Goal: Transaction & Acquisition: Purchase product/service

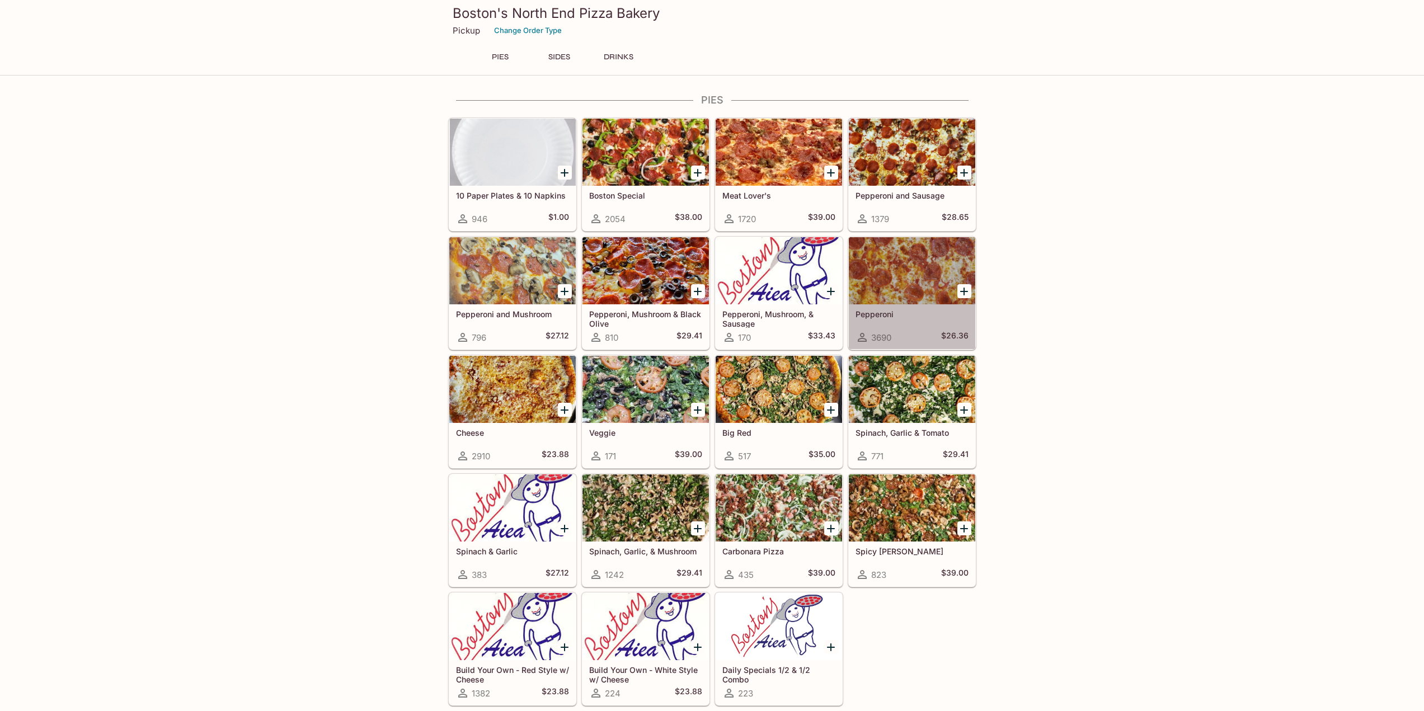
click at [931, 276] on div at bounding box center [912, 270] width 126 height 67
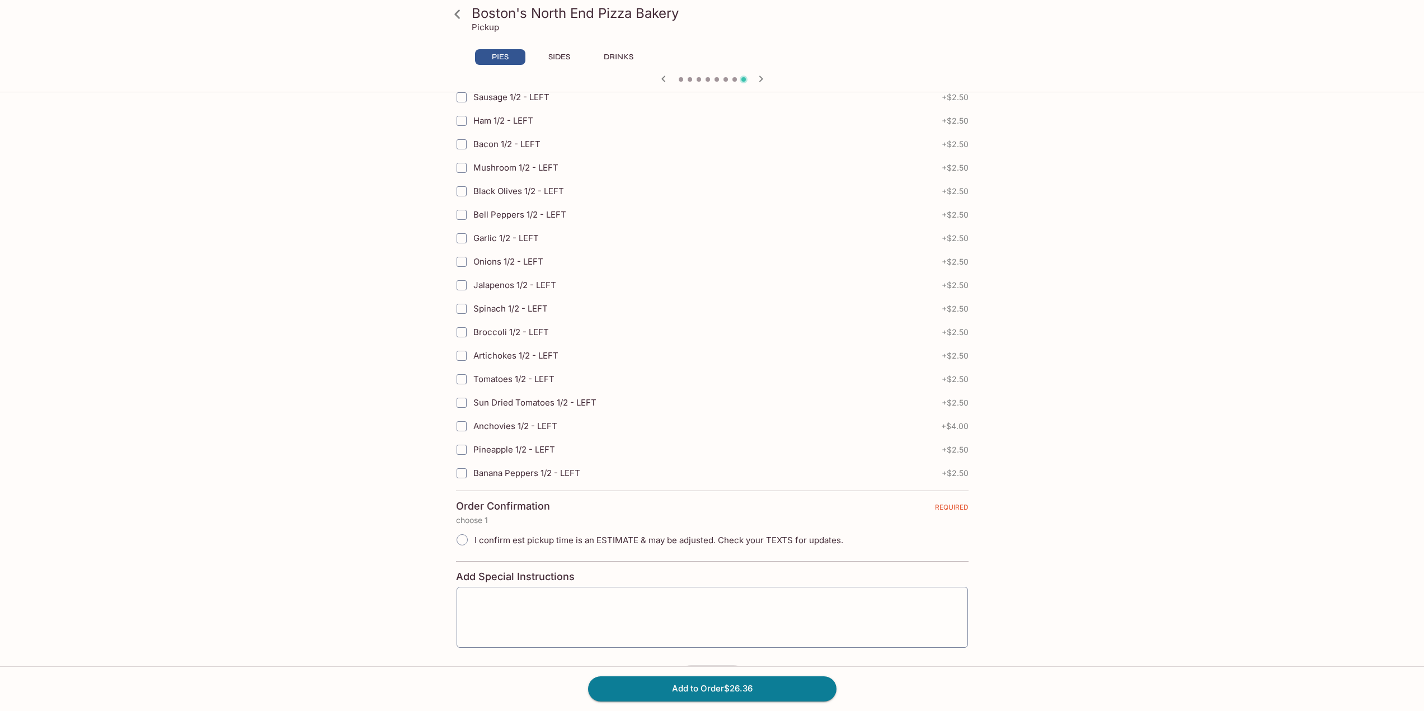
scroll to position [2260, 0]
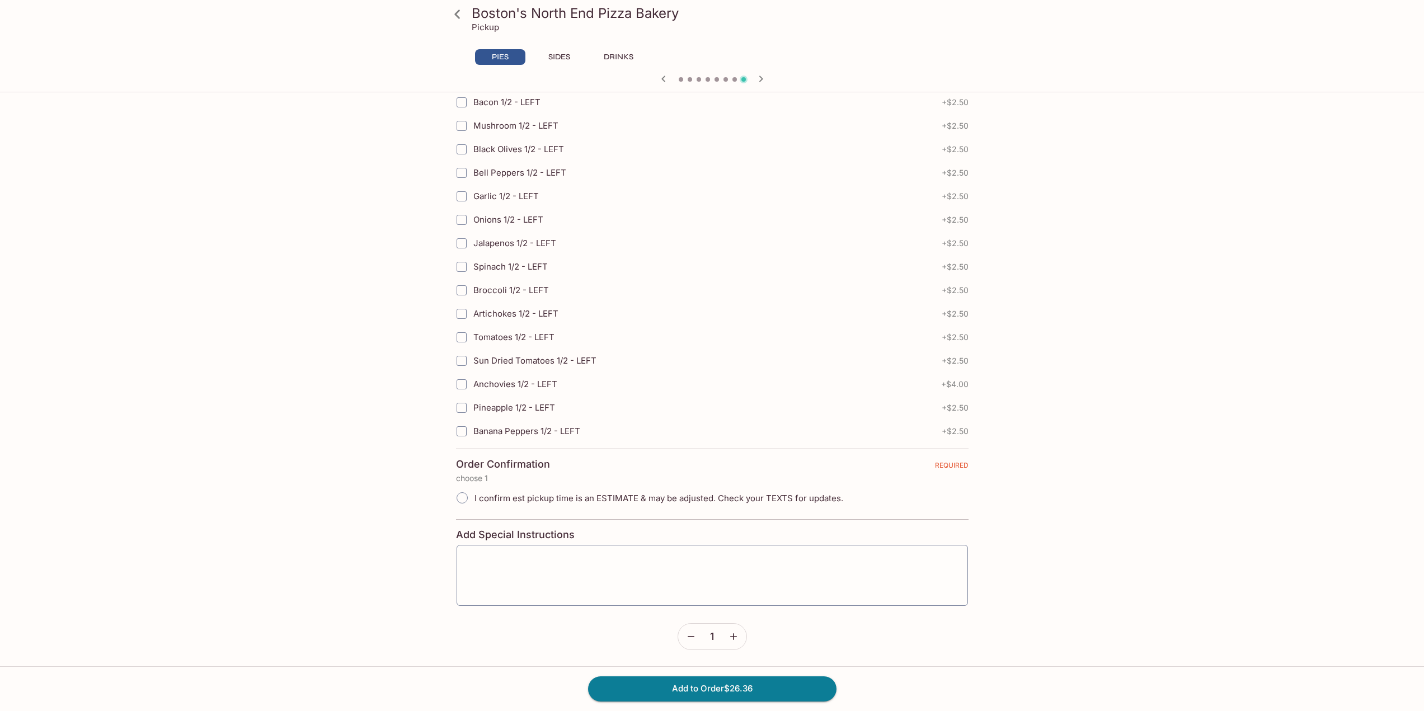
click at [729, 640] on icon "button" at bounding box center [733, 636] width 11 height 11
click at [736, 684] on button "Add to Order $105.44" at bounding box center [712, 689] width 248 height 25
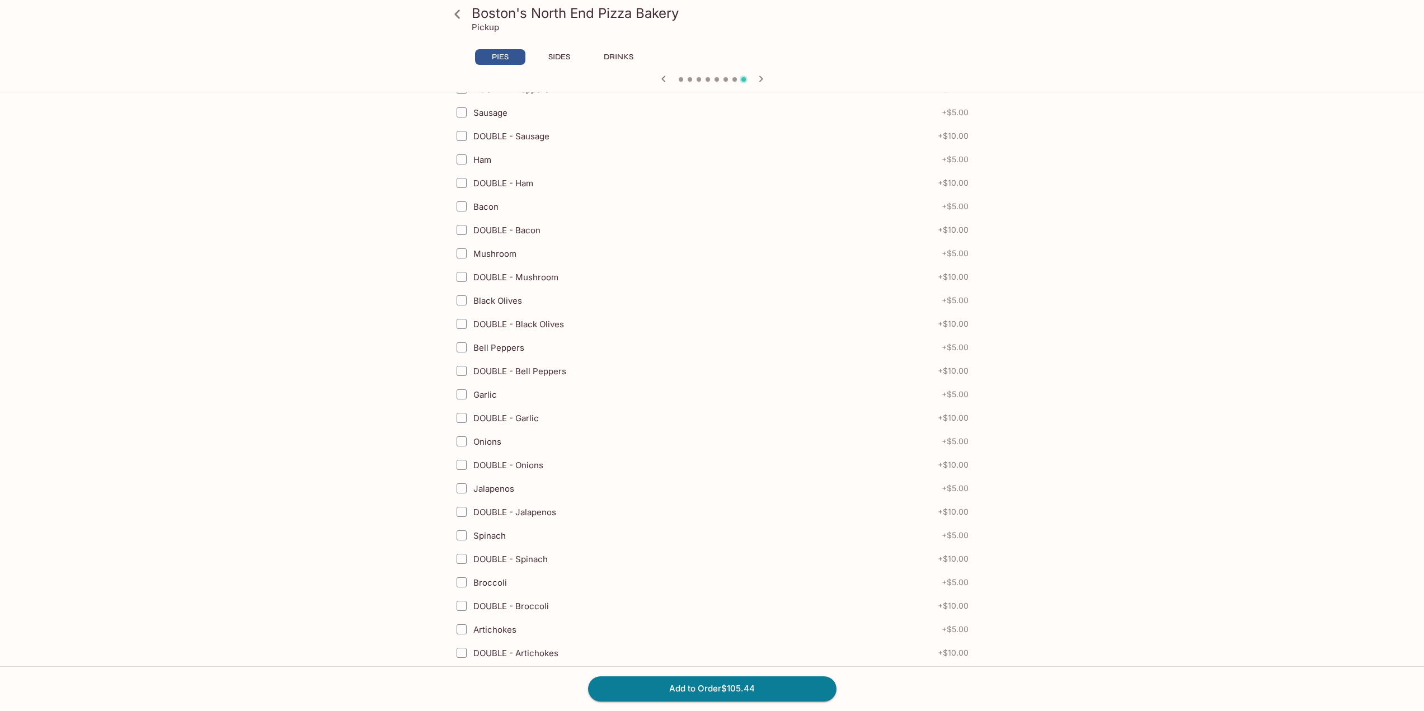
scroll to position [0, 0]
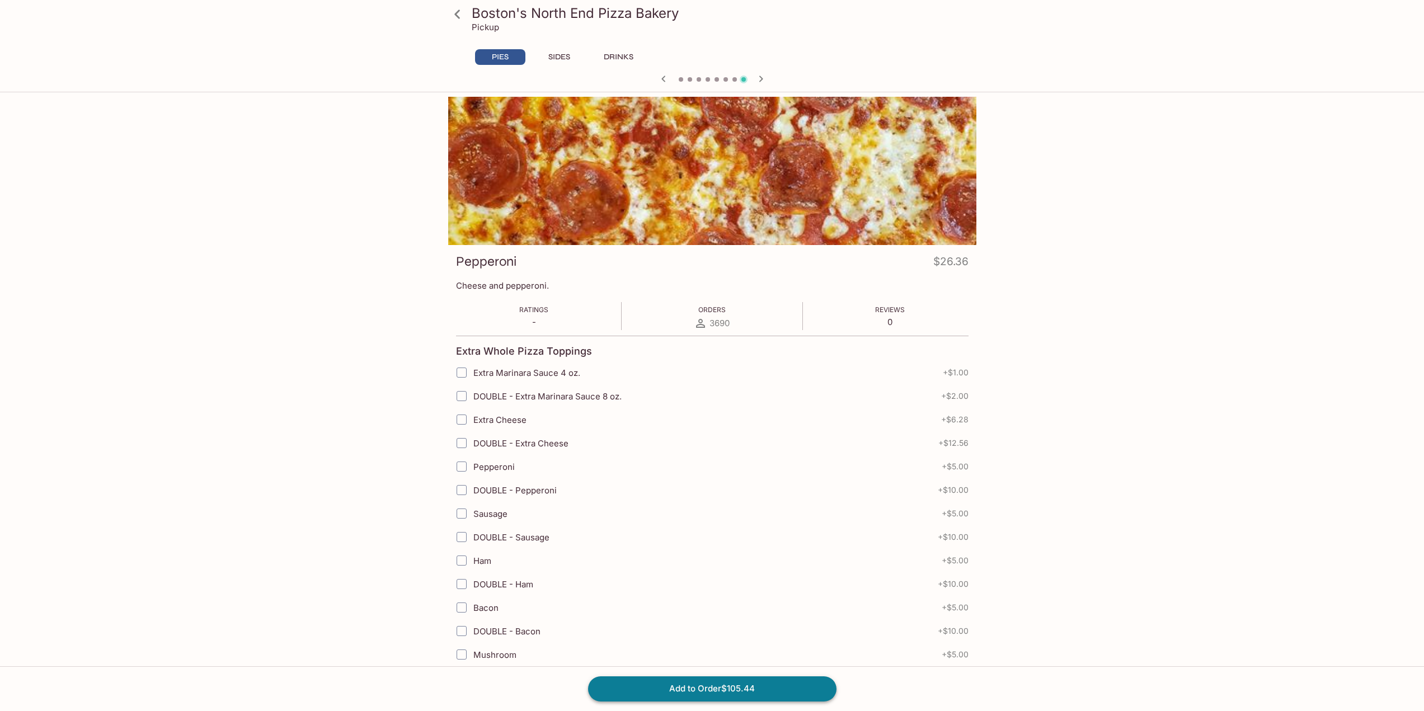
click at [724, 689] on button "Add to Order $105.44" at bounding box center [712, 689] width 248 height 25
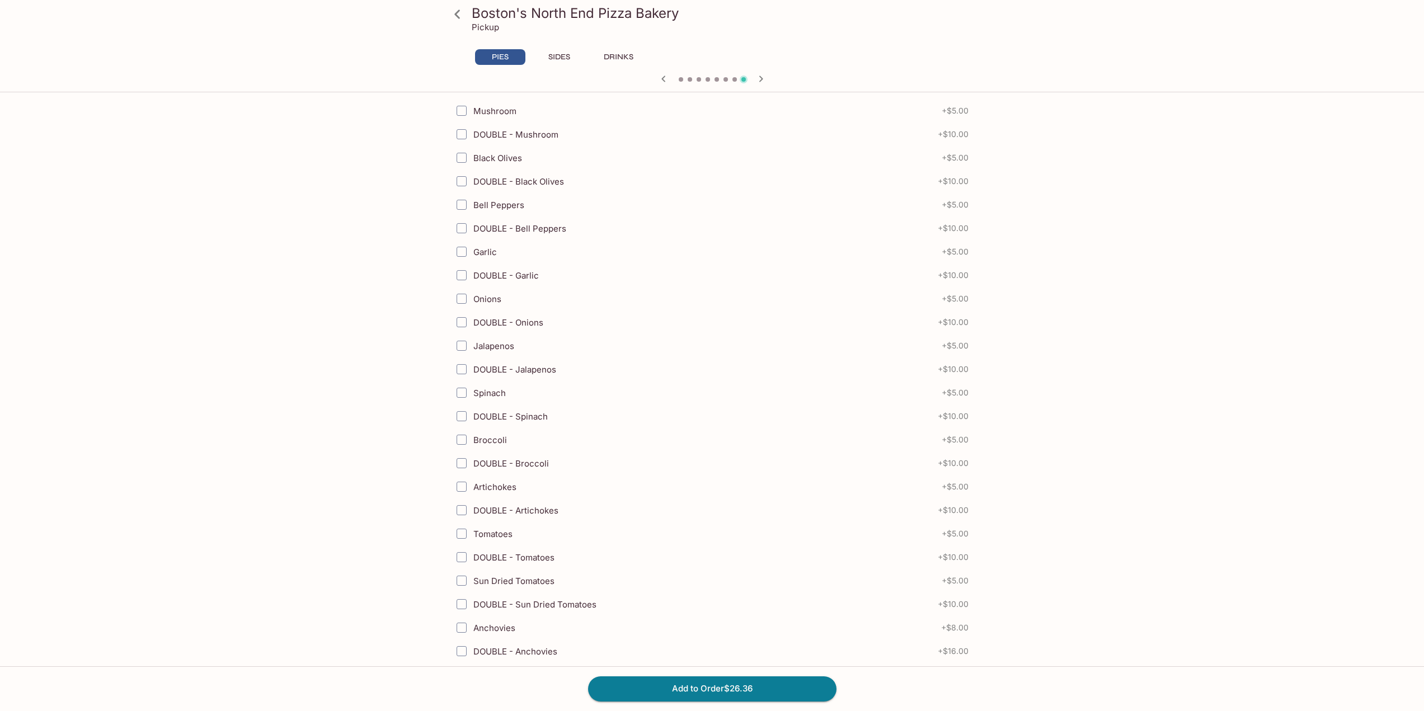
scroll to position [2260, 0]
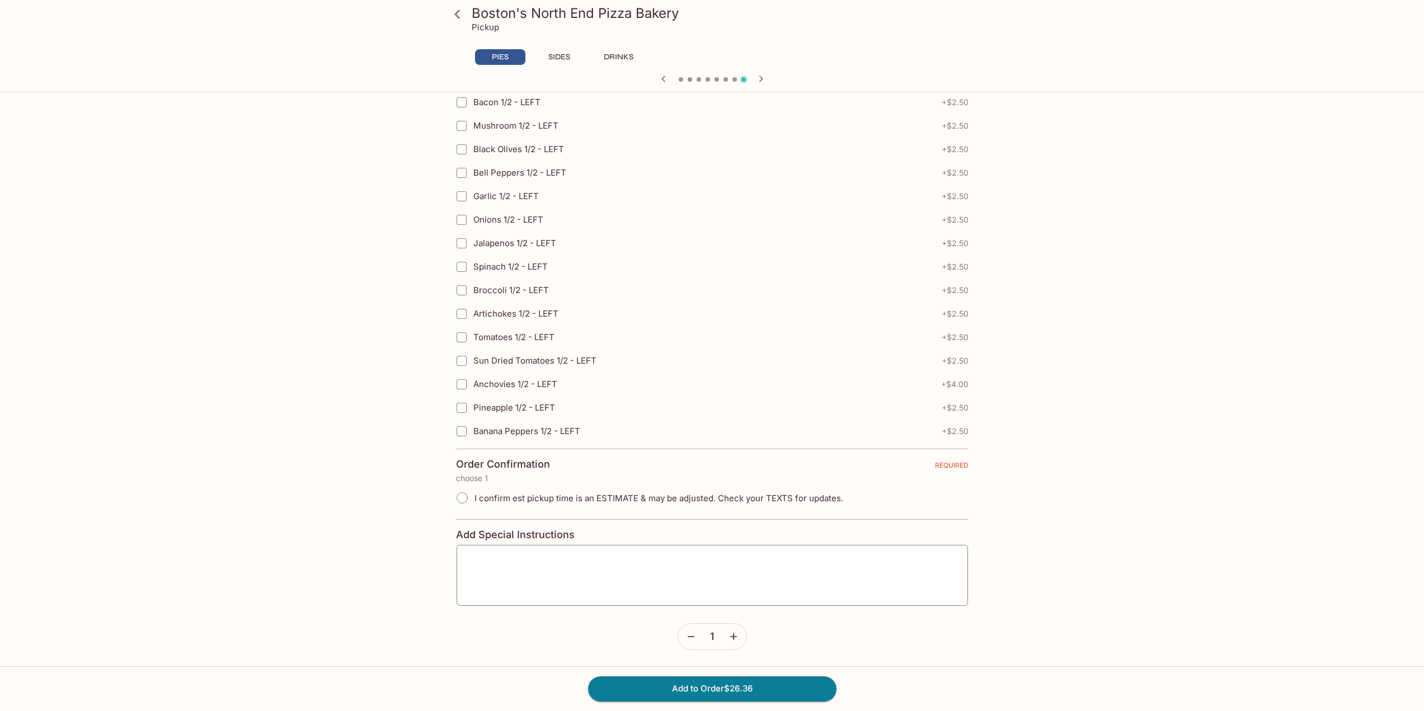
click at [734, 630] on button "button" at bounding box center [734, 637] width 26 height 26
click at [752, 691] on button "Add to Order $79.08" at bounding box center [712, 689] width 248 height 25
click at [458, 499] on input "I confirm est pickup time is an ESTIMATE & may be adjusted. Check your TEXTS fo…" at bounding box center [462, 498] width 24 height 24
radio input "true"
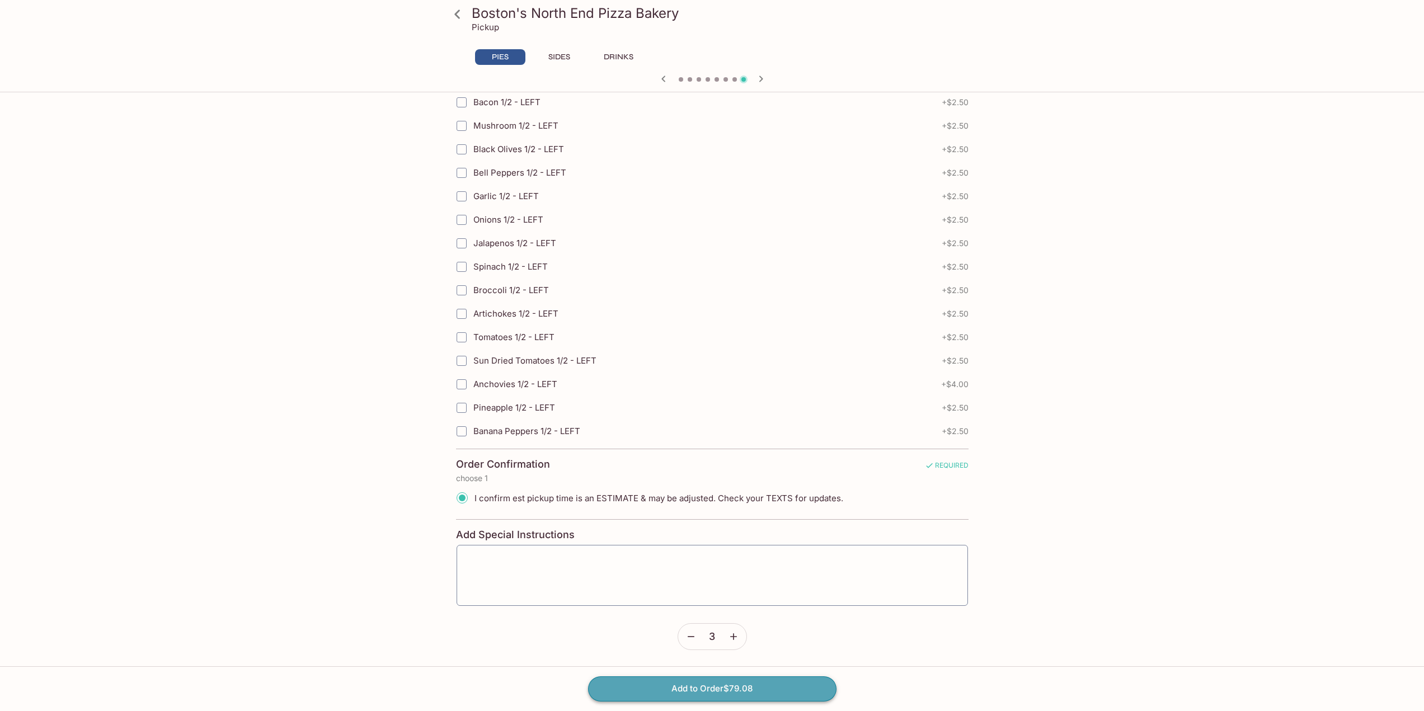
click at [681, 691] on button "Add to Order $79.08" at bounding box center [712, 689] width 248 height 25
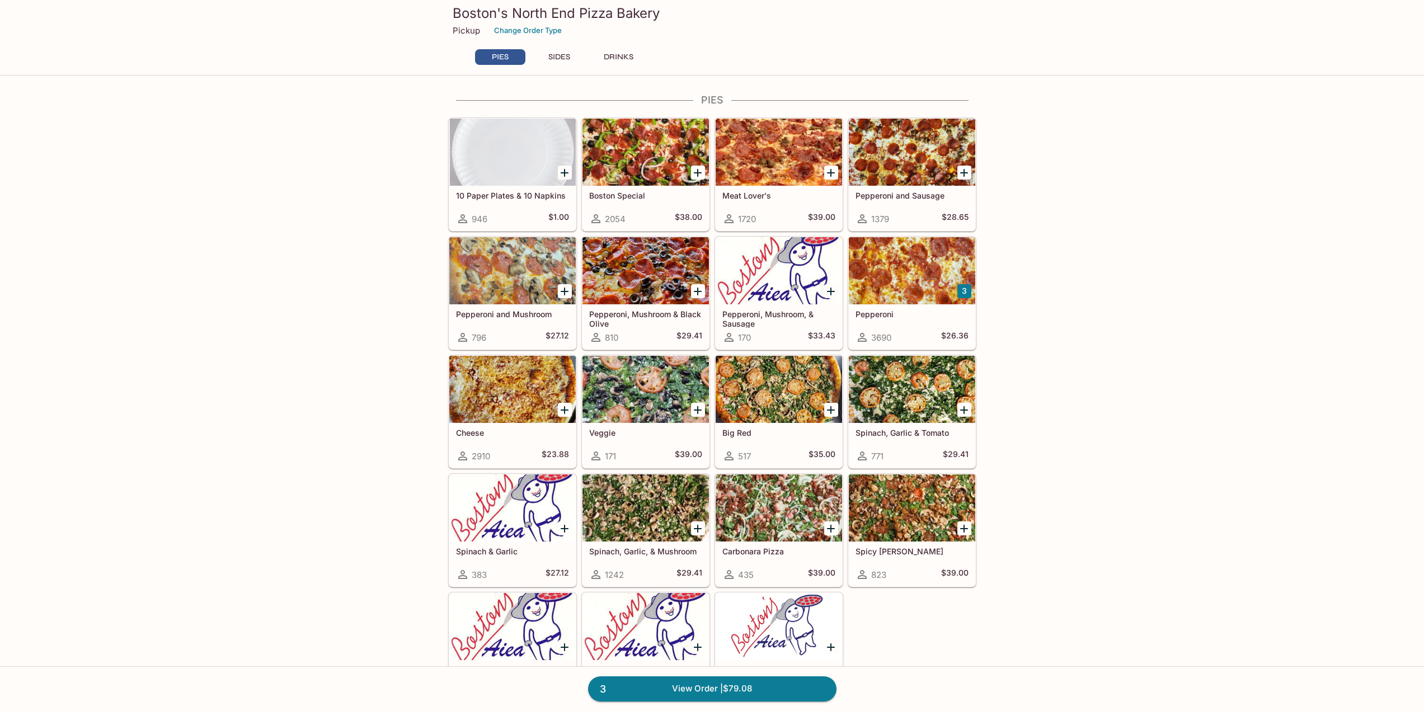
click at [753, 154] on div at bounding box center [779, 152] width 126 height 67
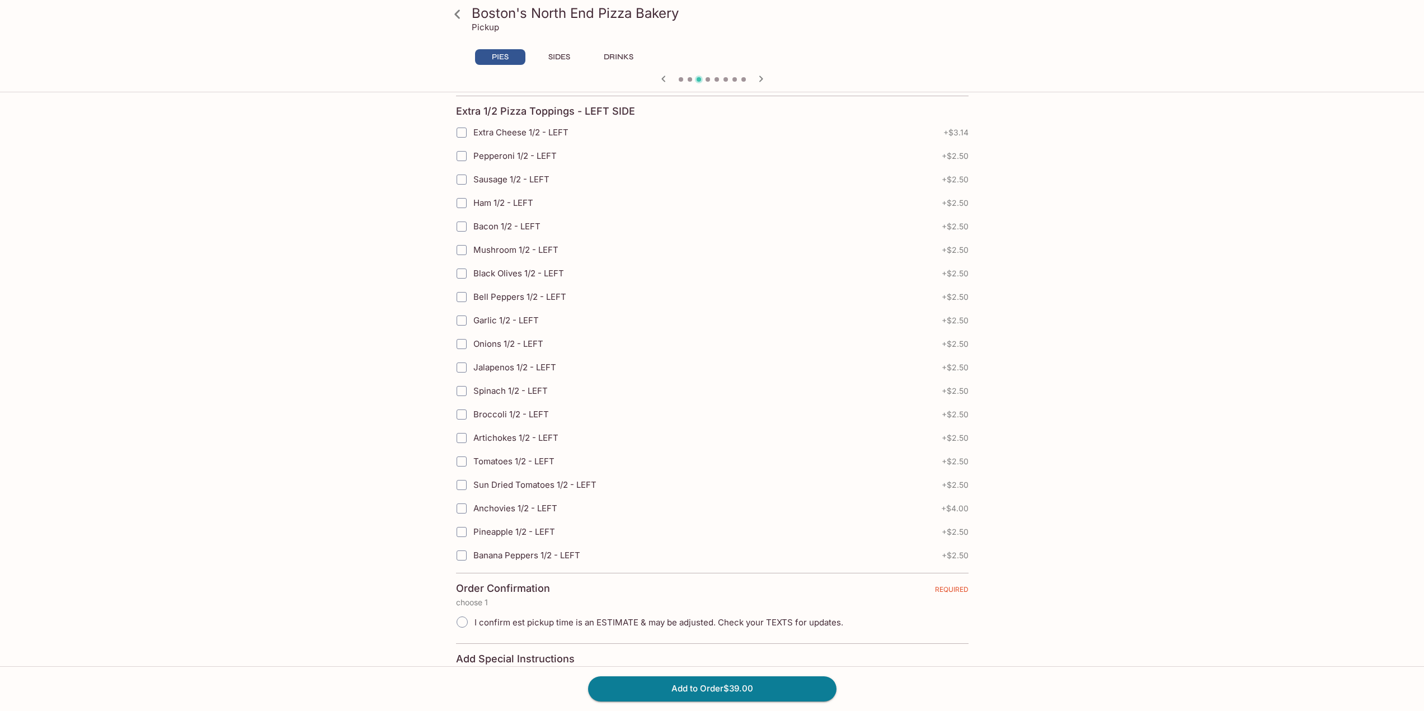
scroll to position [2260, 0]
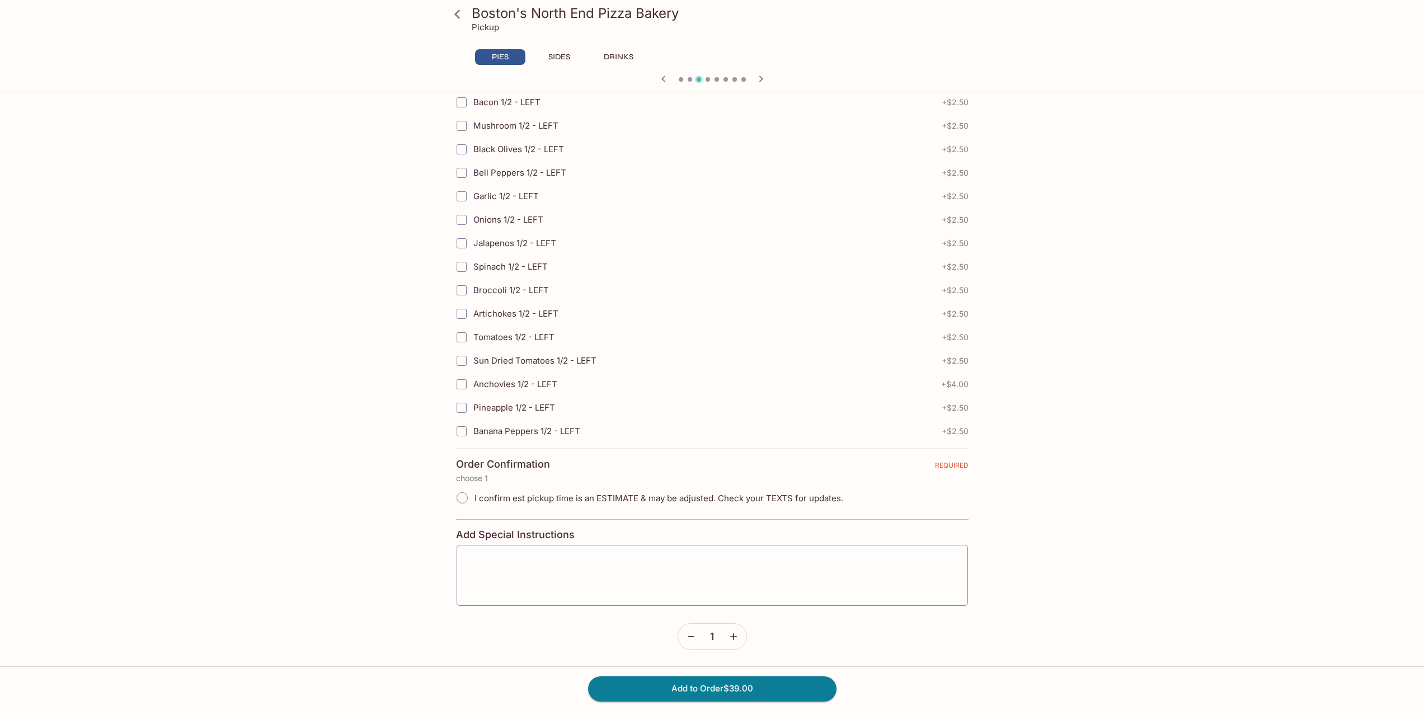
click at [728, 635] on icon "button" at bounding box center [733, 636] width 11 height 11
click at [730, 691] on button "Add to Order $156.00" at bounding box center [712, 689] width 248 height 25
click at [466, 497] on input "I confirm est pickup time is an ESTIMATE & may be adjusted. Check your TEXTS fo…" at bounding box center [462, 498] width 24 height 24
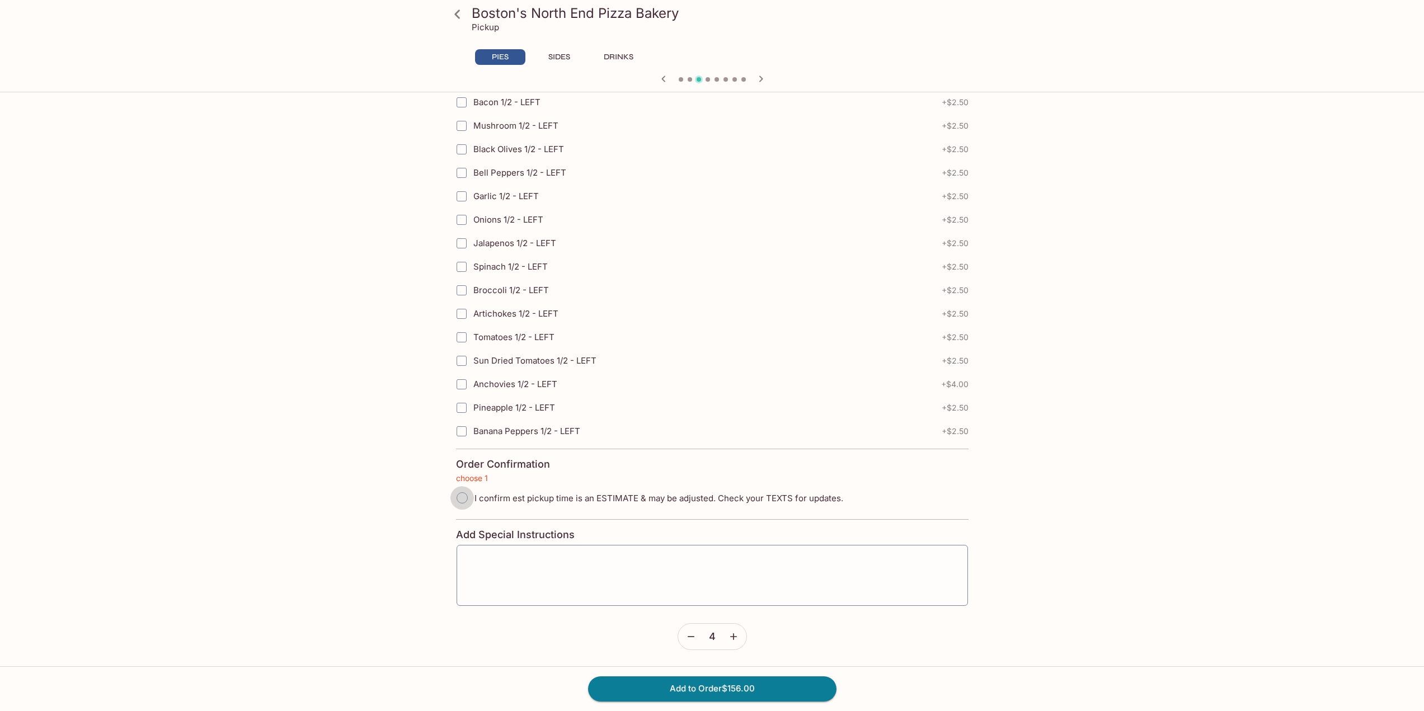
radio input "true"
click at [732, 696] on button "Add to Order $156.00" at bounding box center [712, 689] width 248 height 25
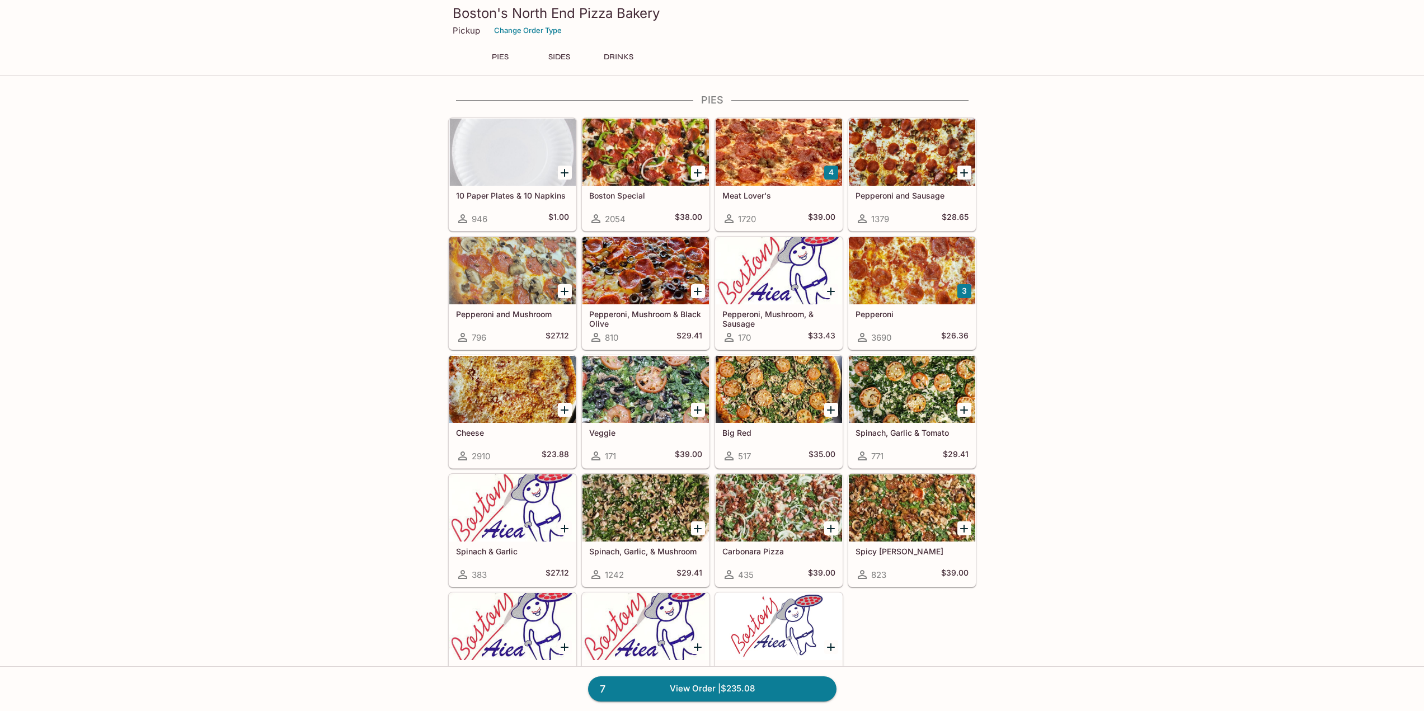
click at [782, 501] on div at bounding box center [779, 508] width 126 height 67
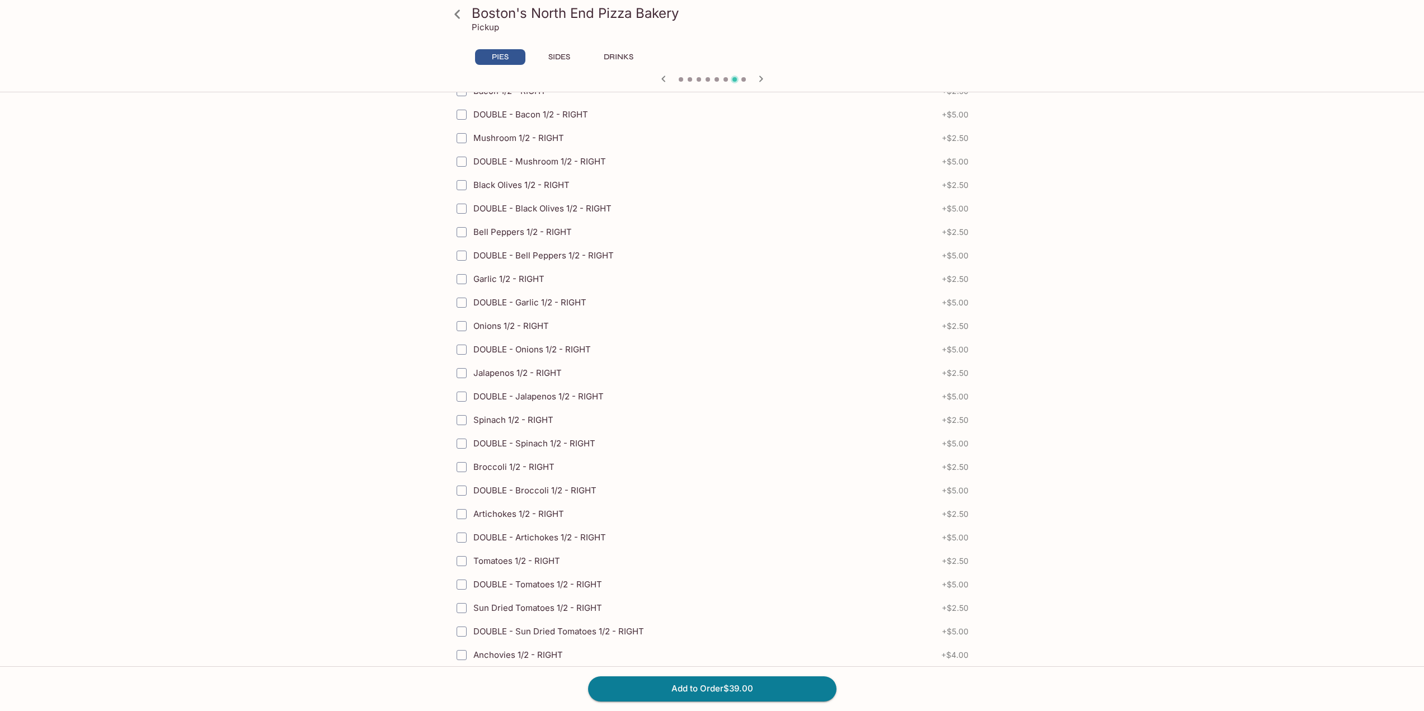
scroll to position [2260, 0]
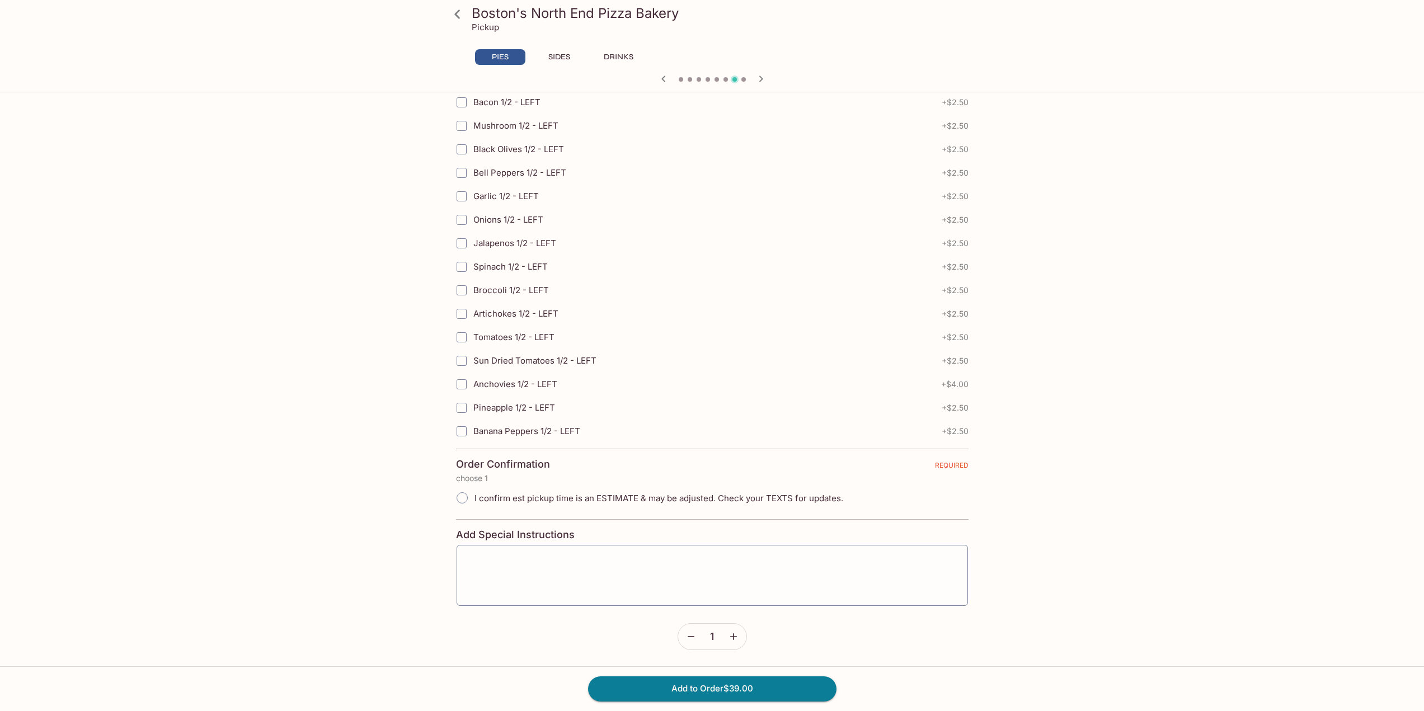
click at [466, 498] on input "I confirm est pickup time is an ESTIMATE & may be adjusted. Check your TEXTS fo…" at bounding box center [462, 498] width 24 height 24
radio input "true"
click at [730, 633] on icon "button" at bounding box center [733, 636] width 11 height 11
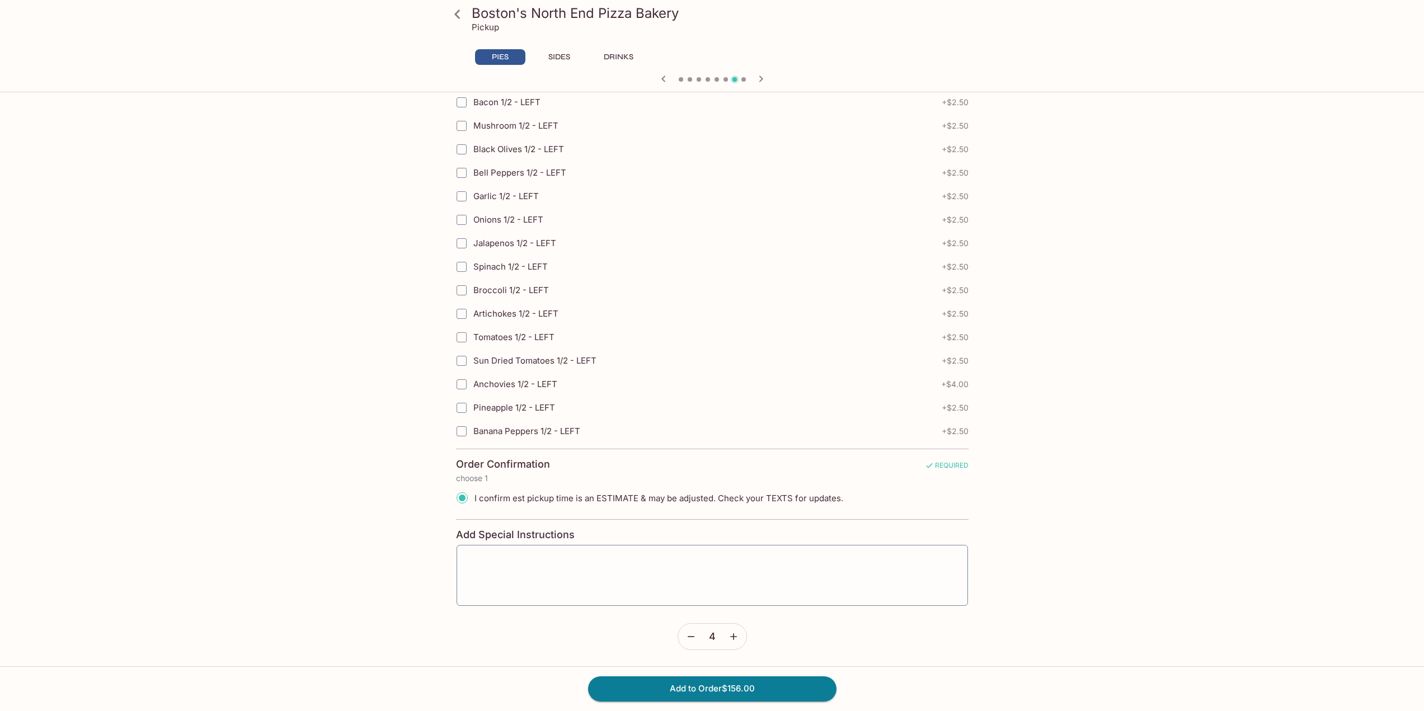
drag, startPoint x: 744, startPoint y: 689, endPoint x: 391, endPoint y: 572, distance: 372.0
click at [655, 678] on button "Add to Order $156.00" at bounding box center [712, 689] width 248 height 25
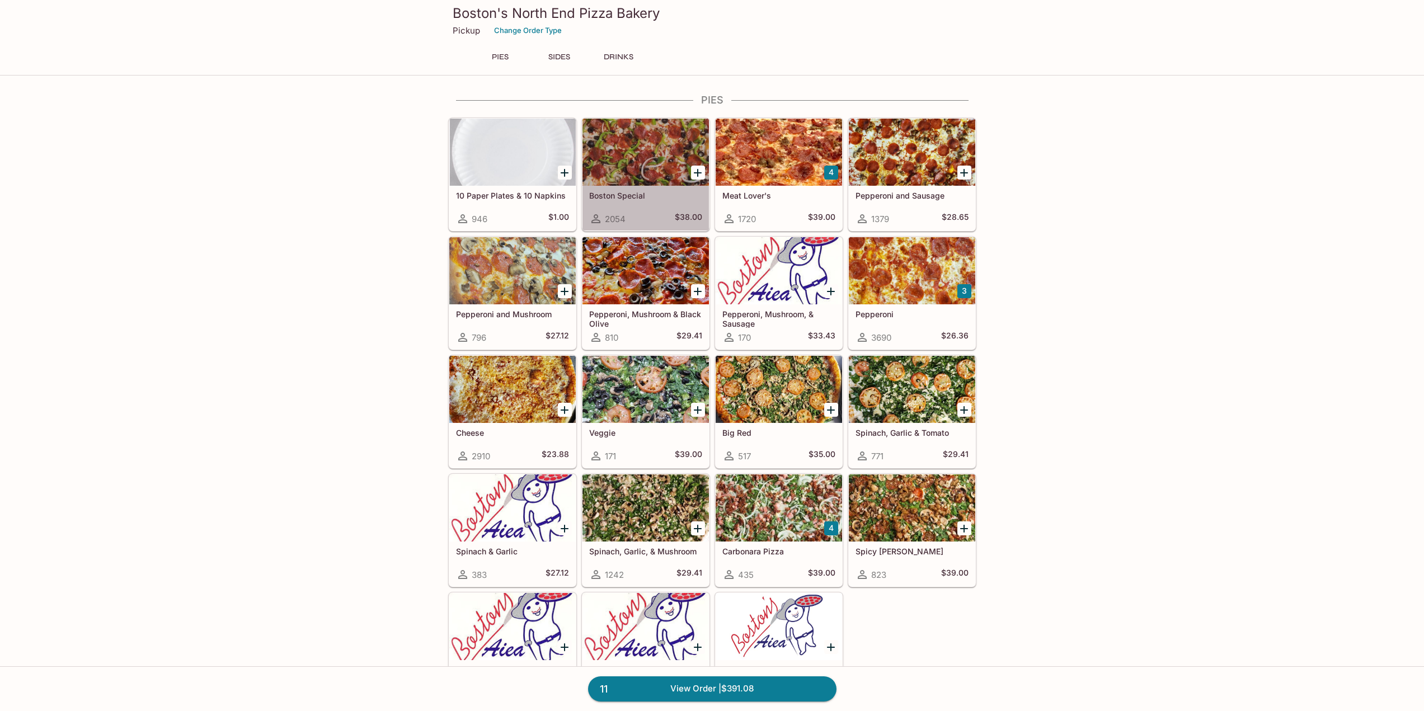
click at [663, 145] on div at bounding box center [646, 152] width 126 height 67
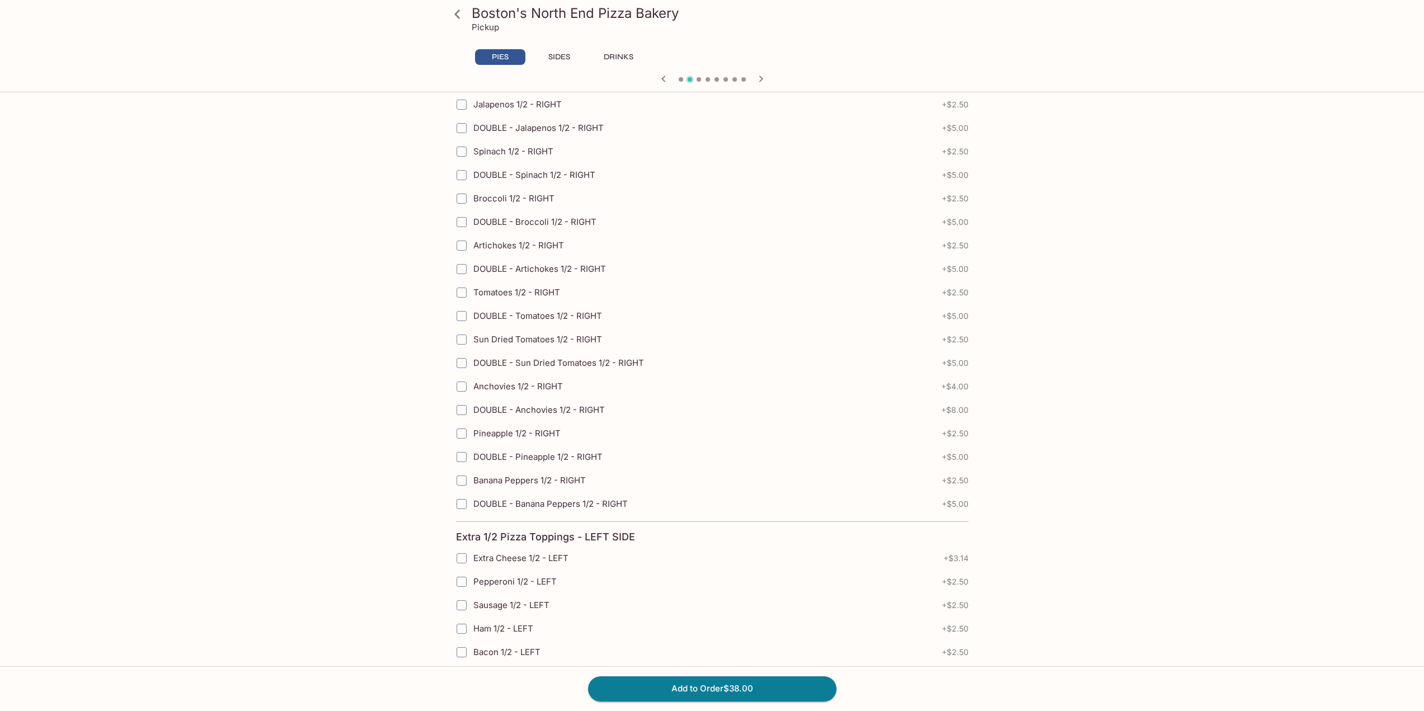
scroll to position [2260, 0]
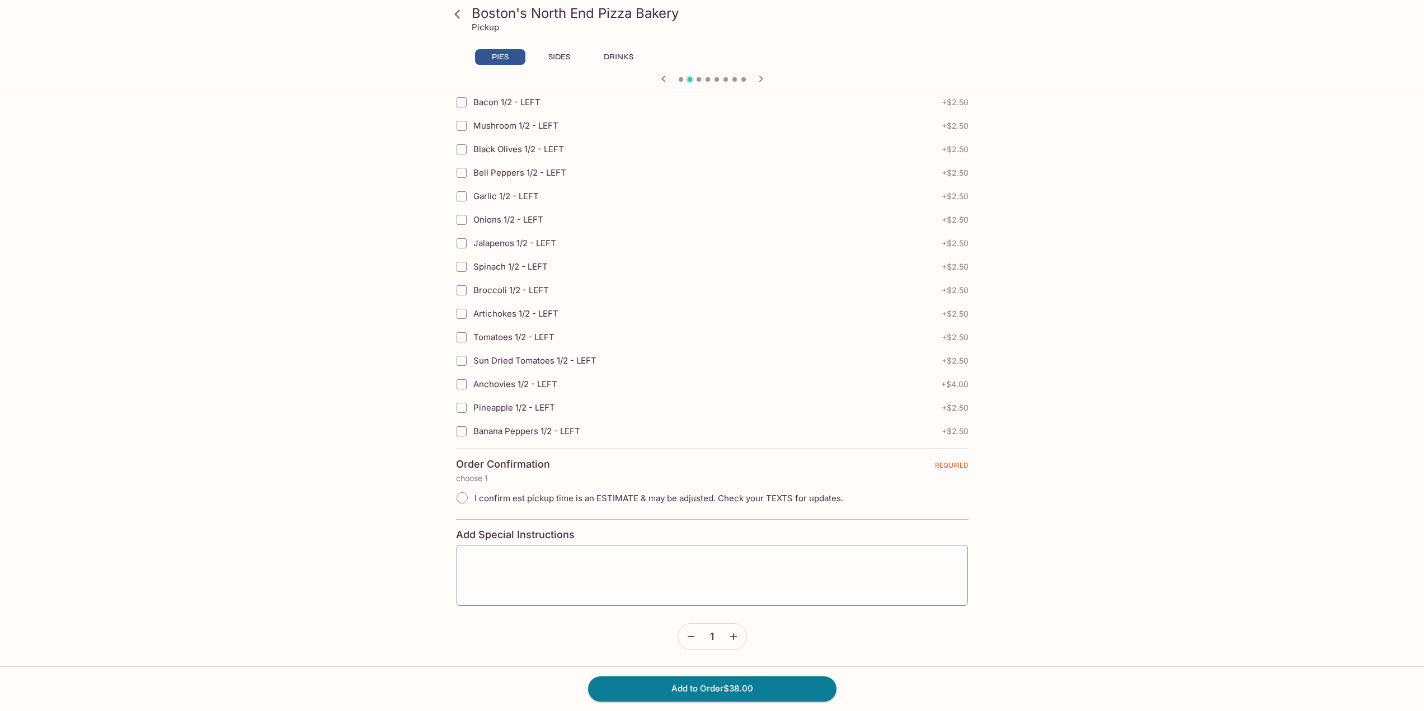
click at [730, 631] on icon "button" at bounding box center [733, 636] width 11 height 11
click at [745, 689] on button "Add to Order $114.00" at bounding box center [712, 689] width 248 height 25
click at [462, 497] on input "I confirm est pickup time is an ESTIMATE & may be adjusted. Check your TEXTS fo…" at bounding box center [462, 498] width 24 height 24
radio input "true"
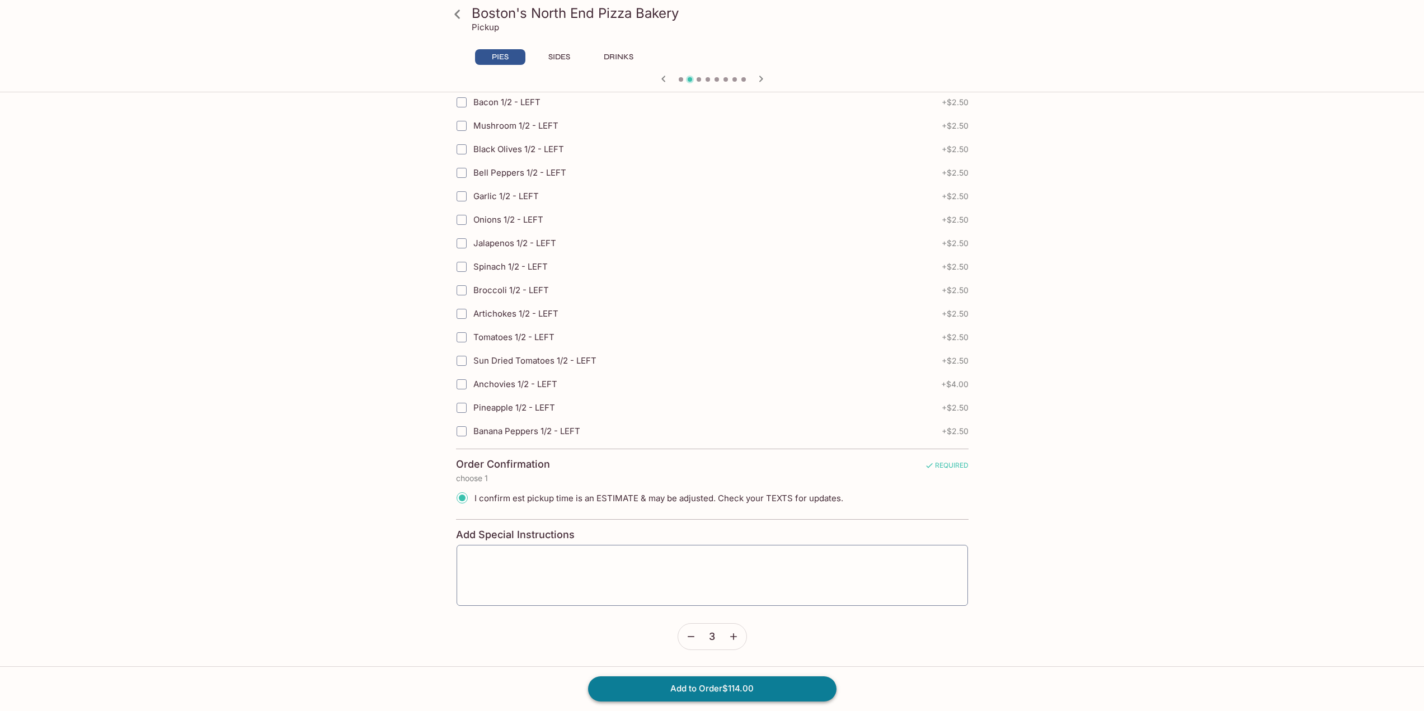
click at [734, 685] on button "Add to Order $114.00" at bounding box center [712, 689] width 248 height 25
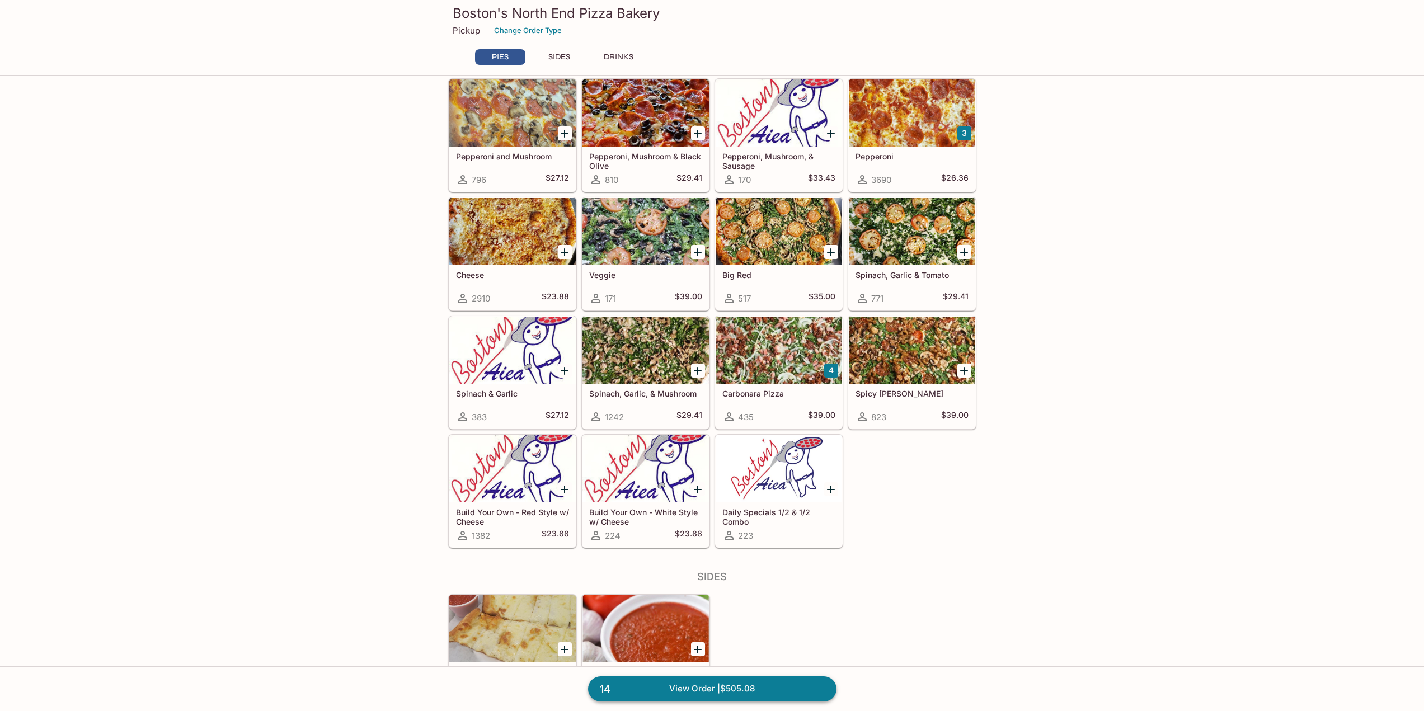
scroll to position [224, 0]
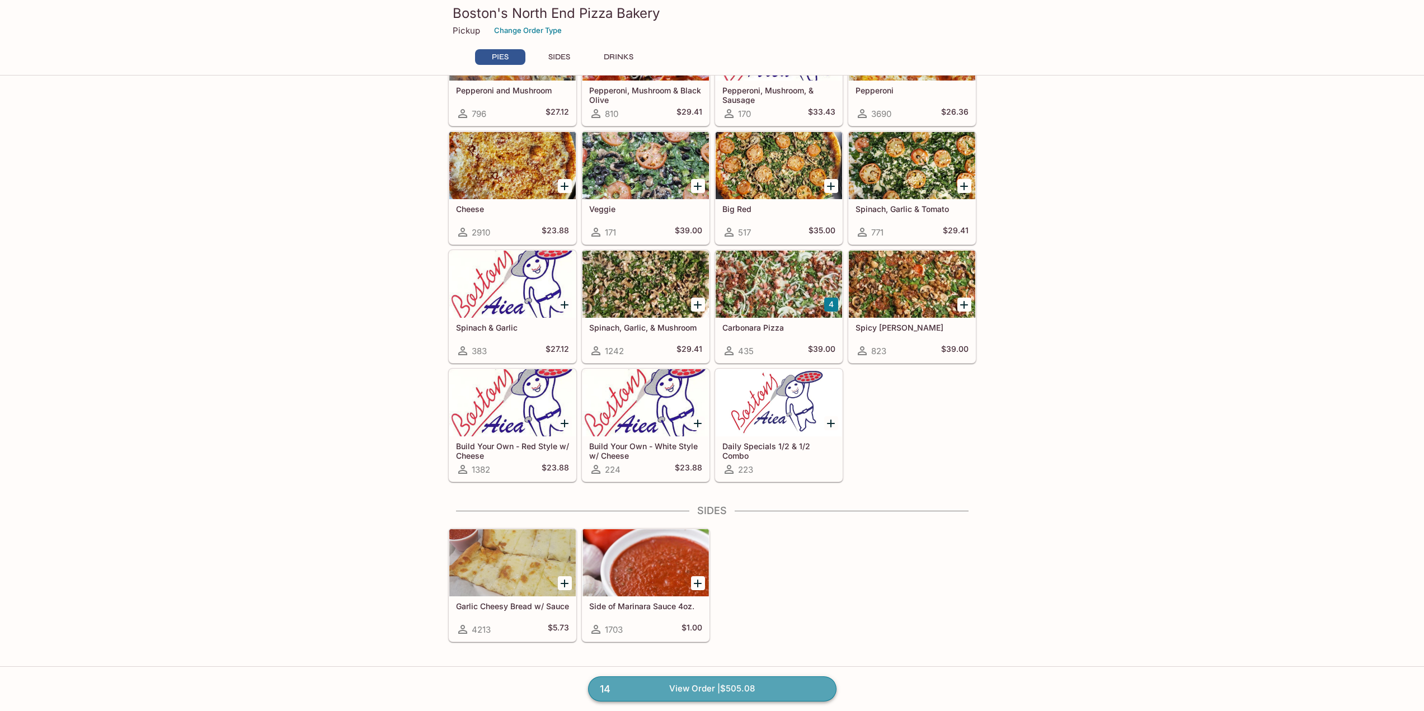
click at [729, 687] on link "14 View Order | $505.08" at bounding box center [712, 689] width 248 height 25
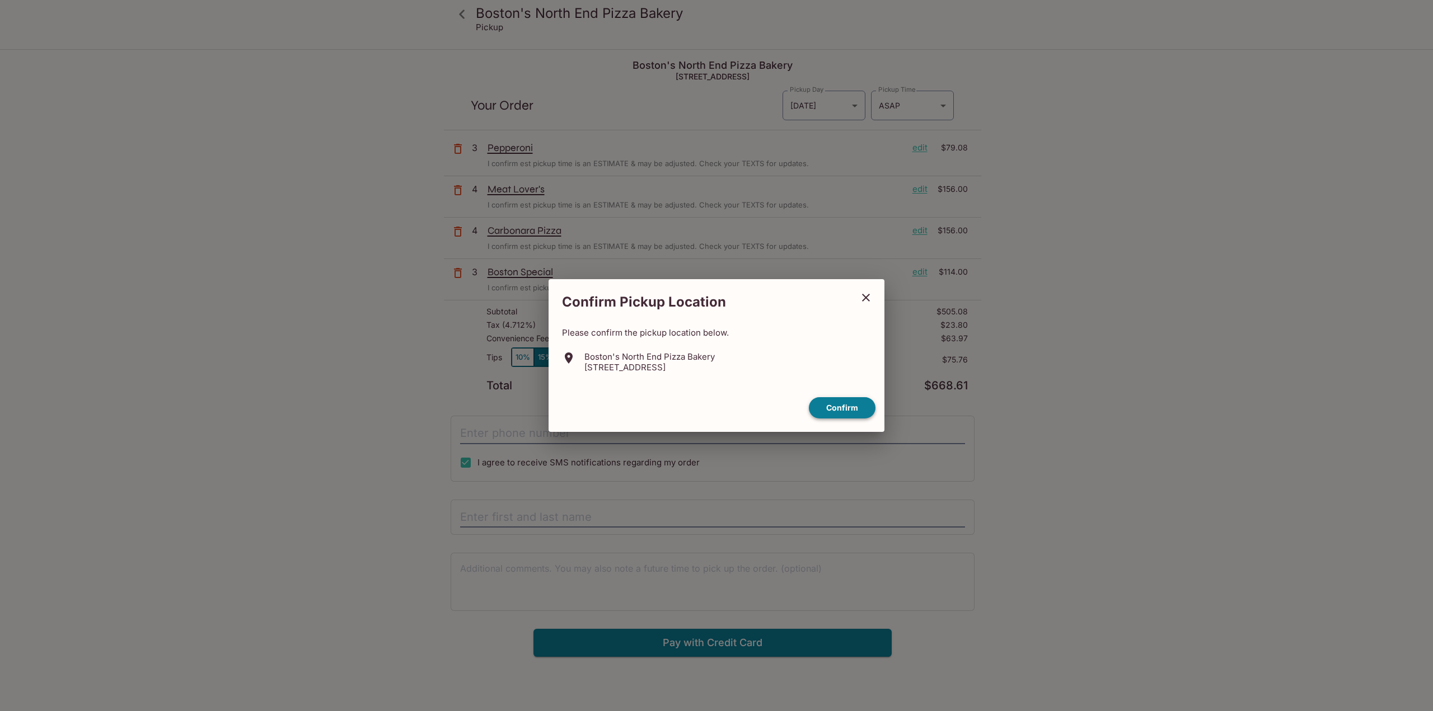
click at [858, 399] on button "Confirm" at bounding box center [842, 408] width 67 height 22
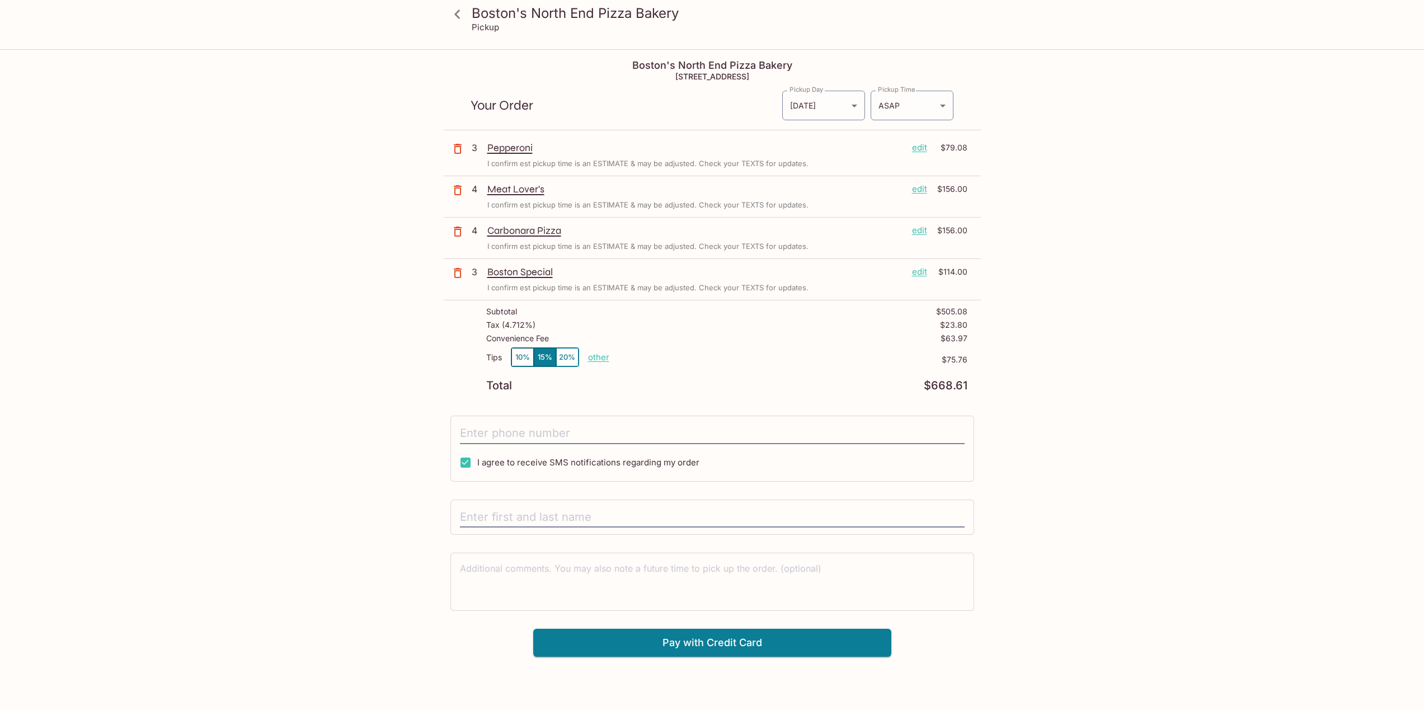
click at [917, 190] on p "edit" at bounding box center [919, 189] width 15 height 12
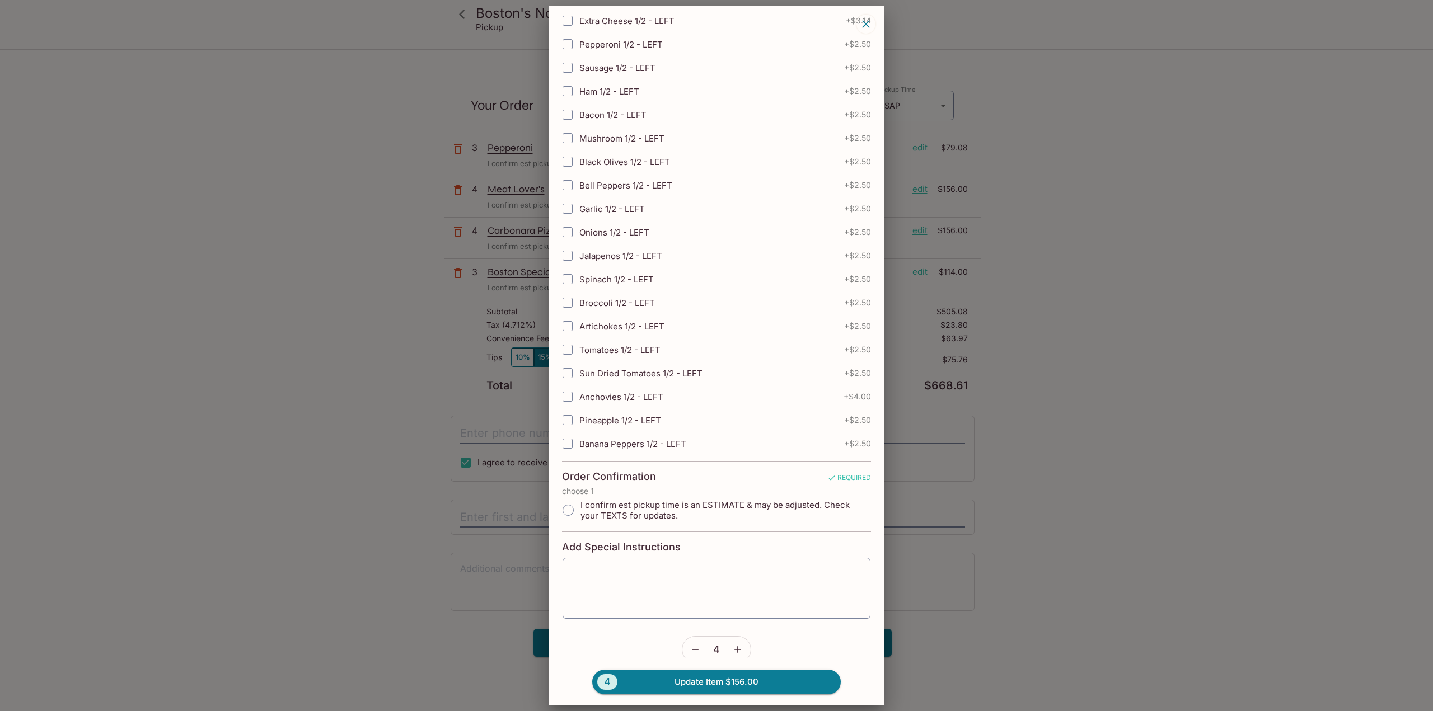
scroll to position [2058, 0]
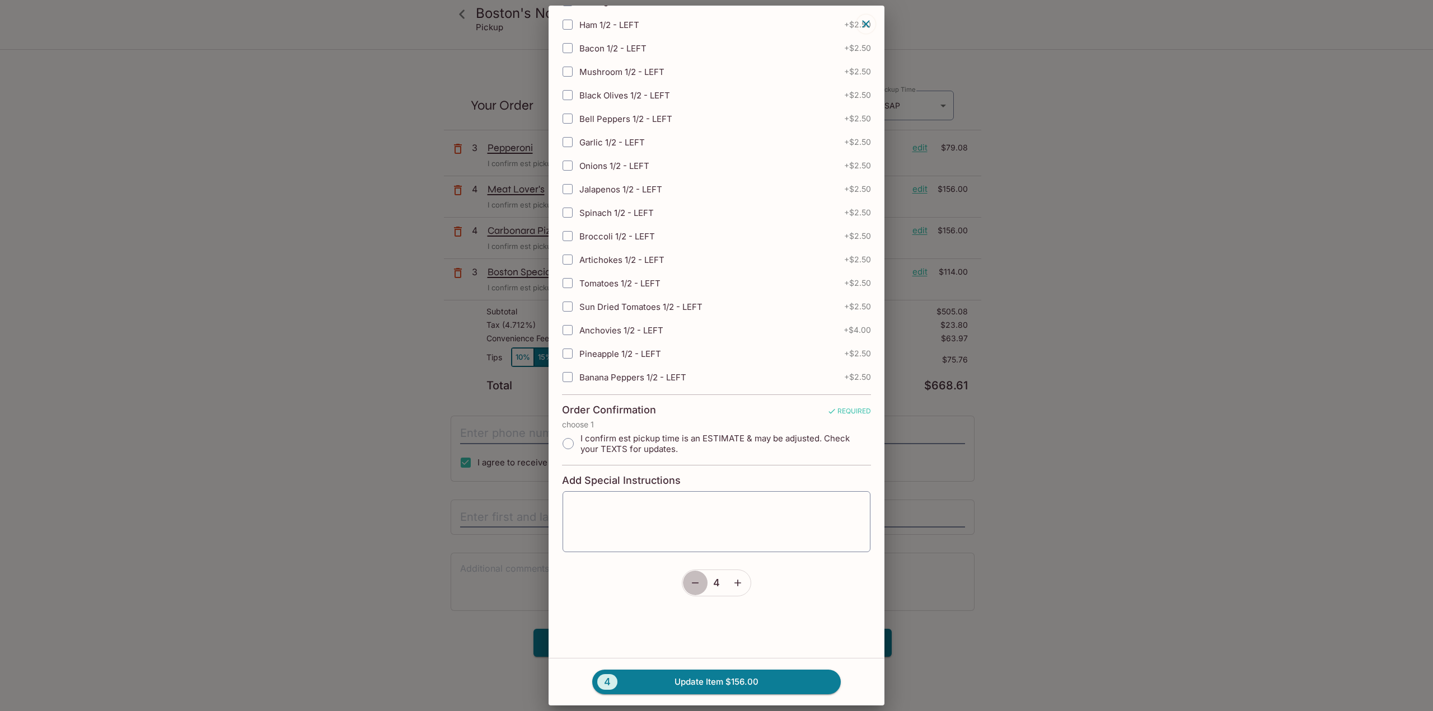
click at [689, 585] on icon "button" at bounding box center [694, 583] width 11 height 11
click at [711, 680] on button "3 Update Item $117.00" at bounding box center [716, 682] width 248 height 25
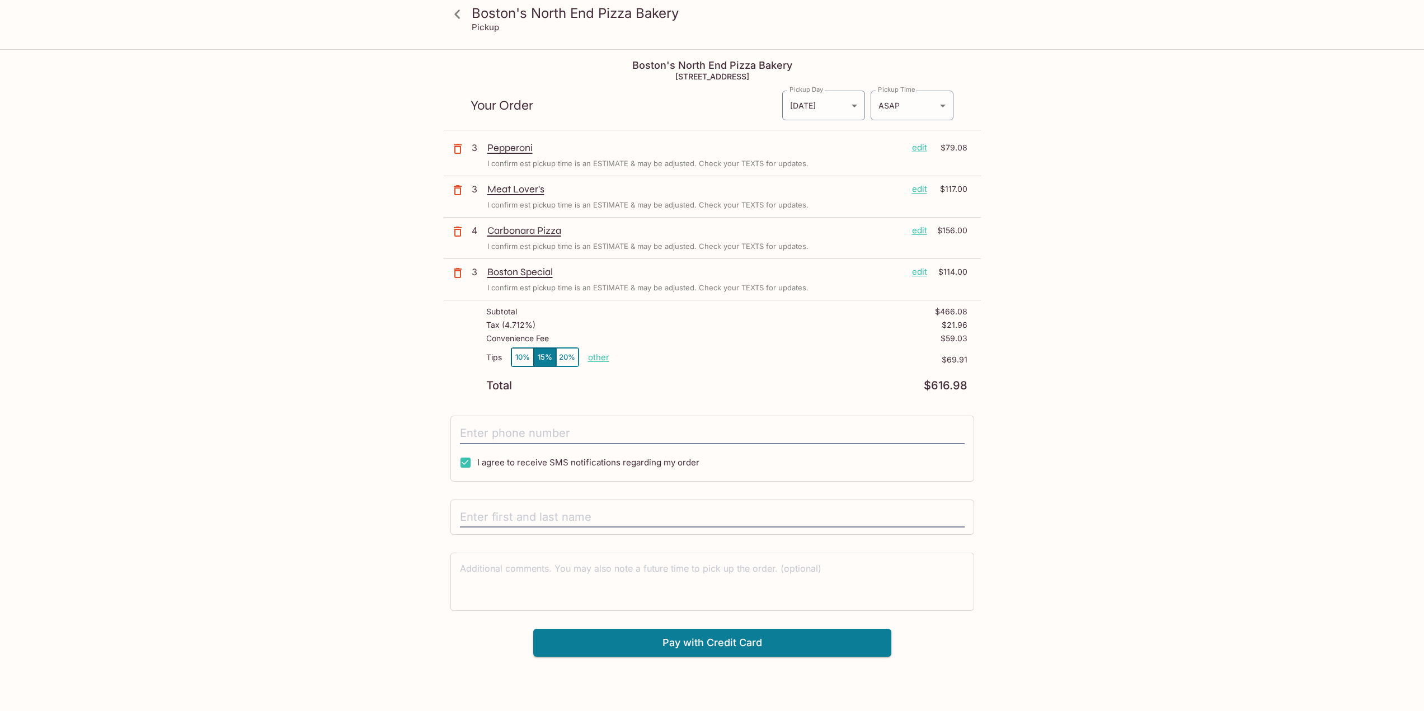
click at [916, 231] on p "edit" at bounding box center [919, 230] width 15 height 12
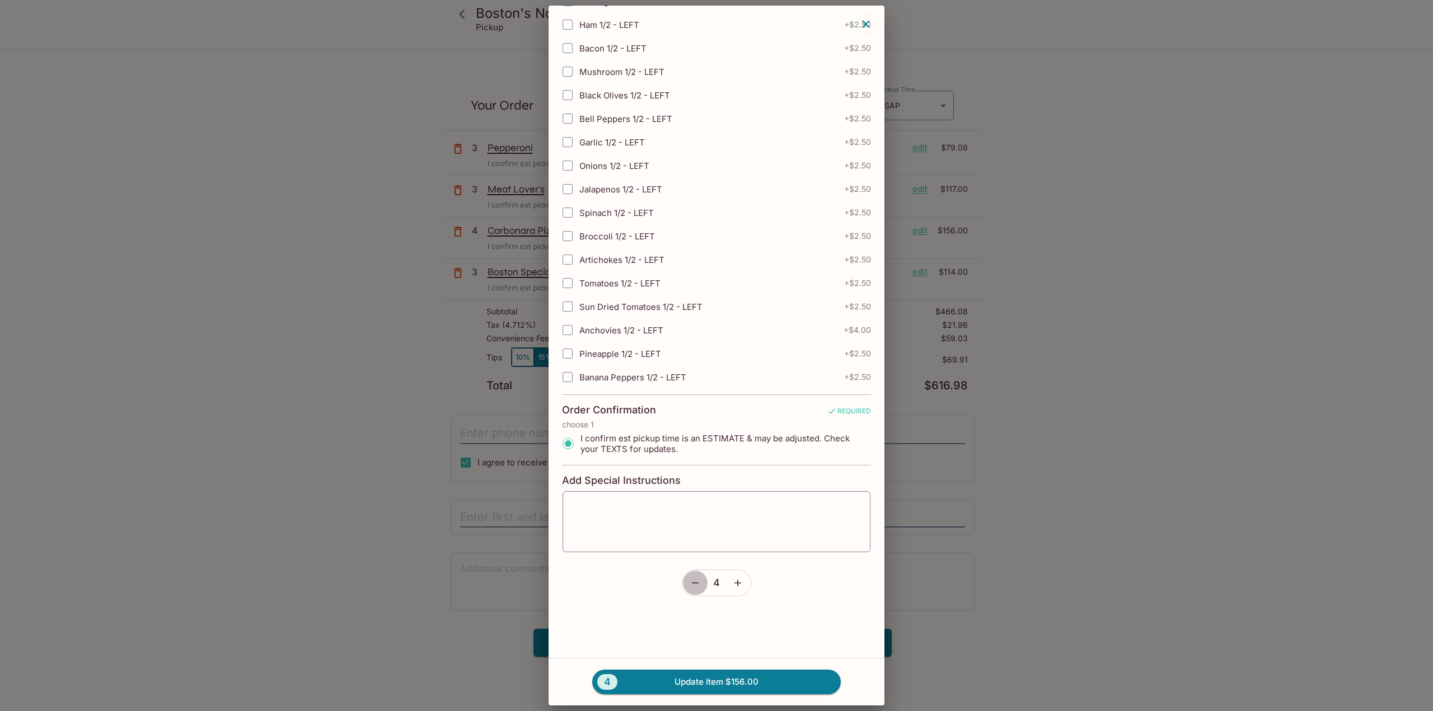
click at [689, 581] on icon "button" at bounding box center [694, 583] width 11 height 11
click at [694, 683] on button "3 Update Item $117.00" at bounding box center [716, 682] width 248 height 25
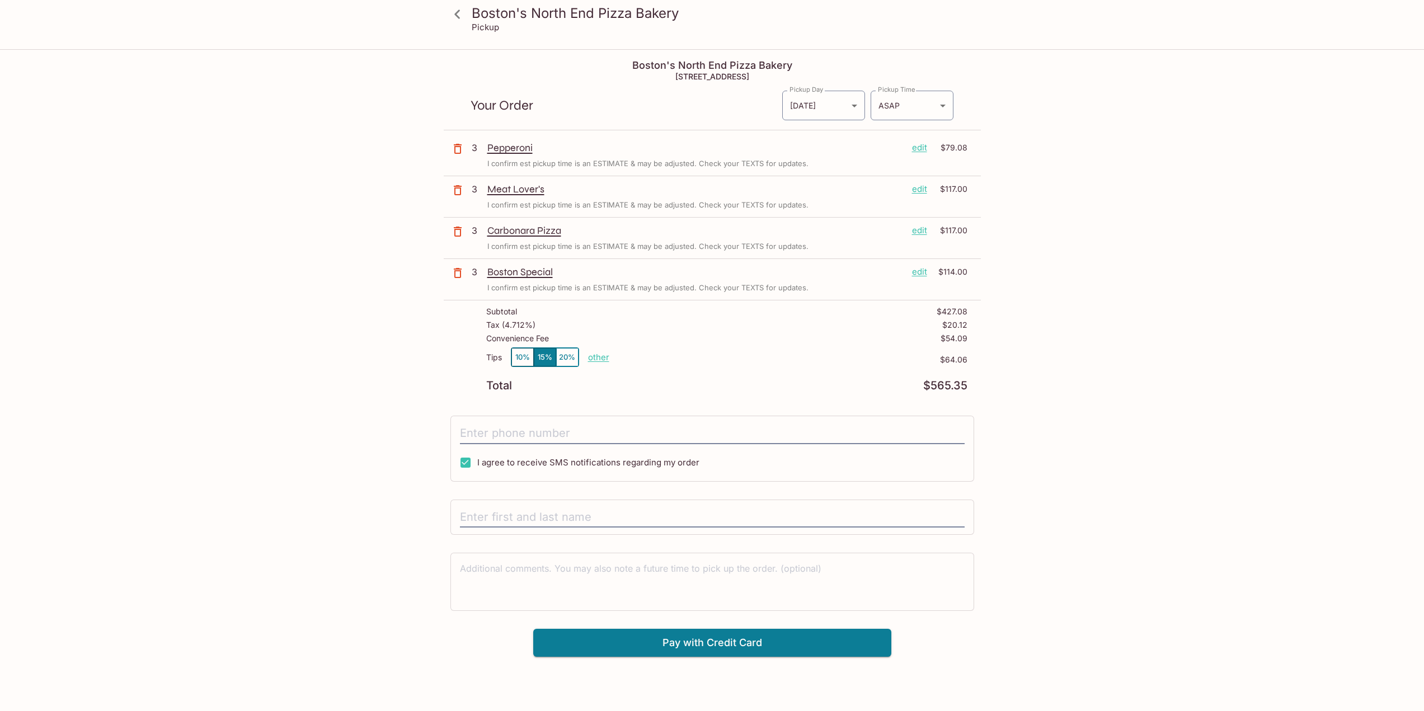
click at [594, 362] on p "other" at bounding box center [598, 357] width 21 height 11
drag, startPoint x: 639, startPoint y: 354, endPoint x: 613, endPoint y: 354, distance: 26.3
click at [600, 358] on p "other" at bounding box center [598, 357] width 21 height 11
drag, startPoint x: 653, startPoint y: 358, endPoint x: 765, endPoint y: 359, distance: 112.5
click at [765, 359] on div "Tips 10% 15% 20% Done 64.06 $64.06" at bounding box center [726, 364] width 481 height 33
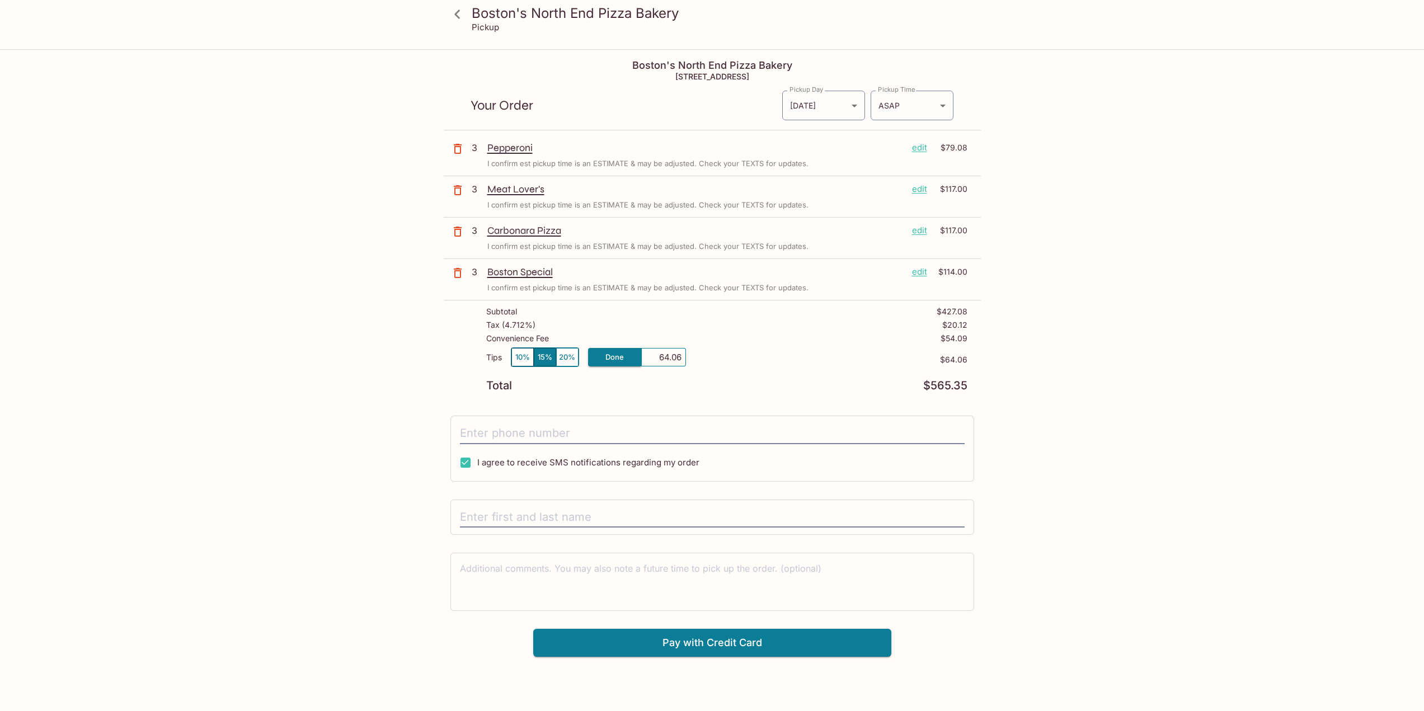
type input "0.00"
click at [774, 359] on p "$0.00" at bounding box center [788, 359] width 358 height 9
click at [922, 147] on p "edit" at bounding box center [919, 148] width 15 height 12
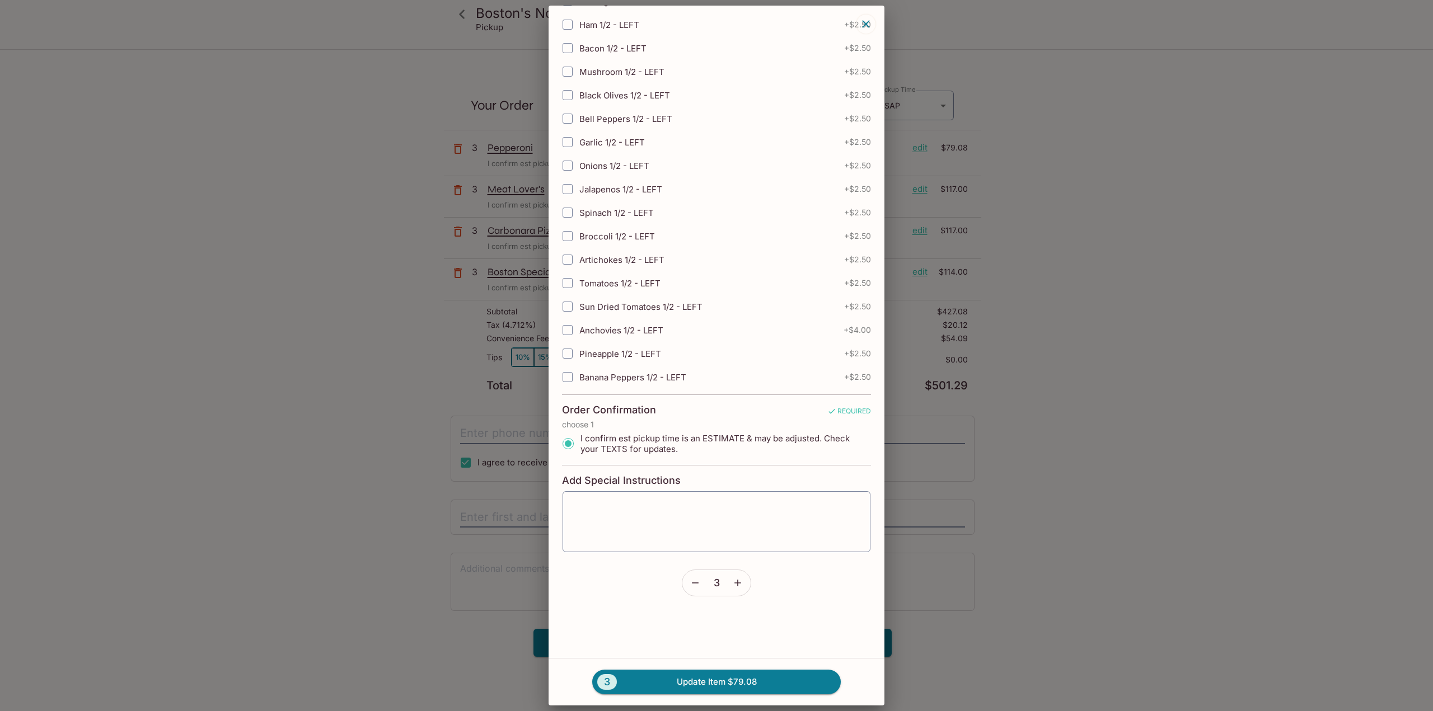
click at [693, 582] on icon "button" at bounding box center [694, 583] width 11 height 11
click at [707, 686] on button "2 Update Item $52.72" at bounding box center [716, 682] width 248 height 25
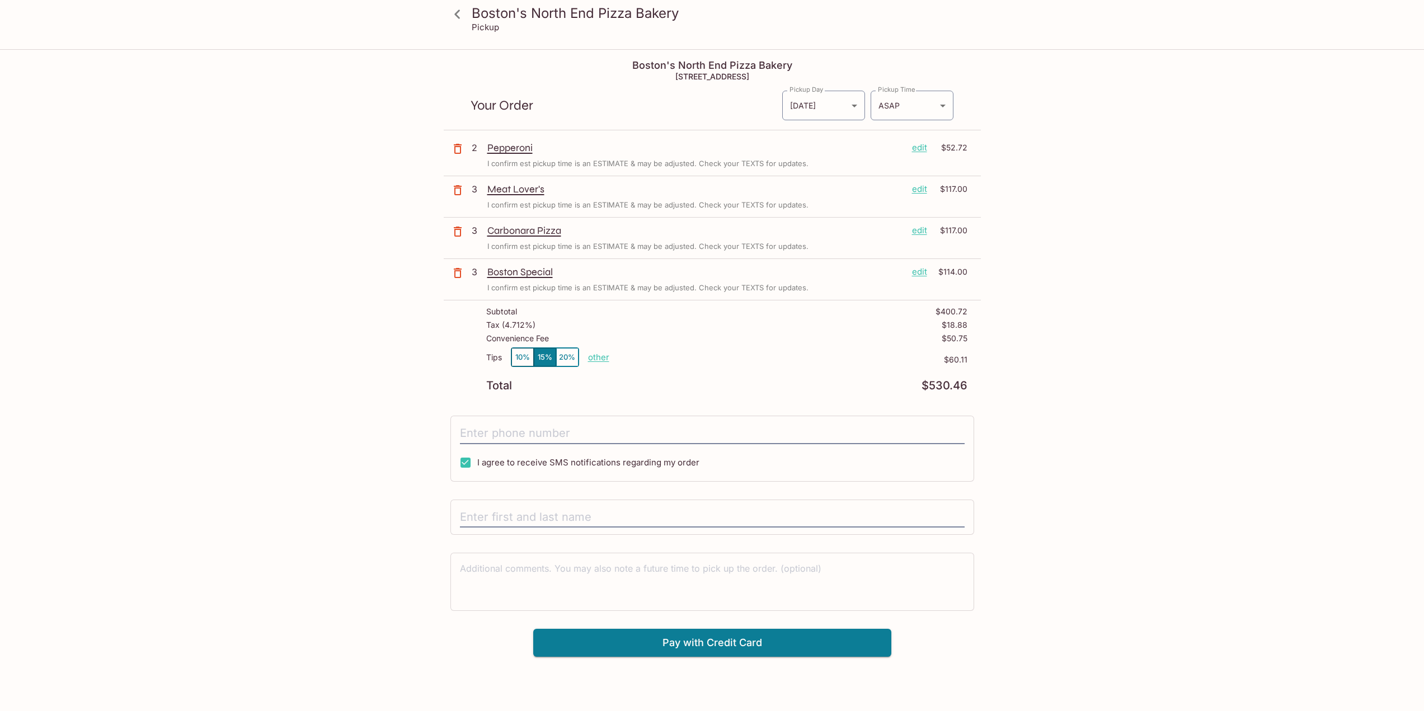
click at [913, 272] on p "edit" at bounding box center [919, 272] width 15 height 12
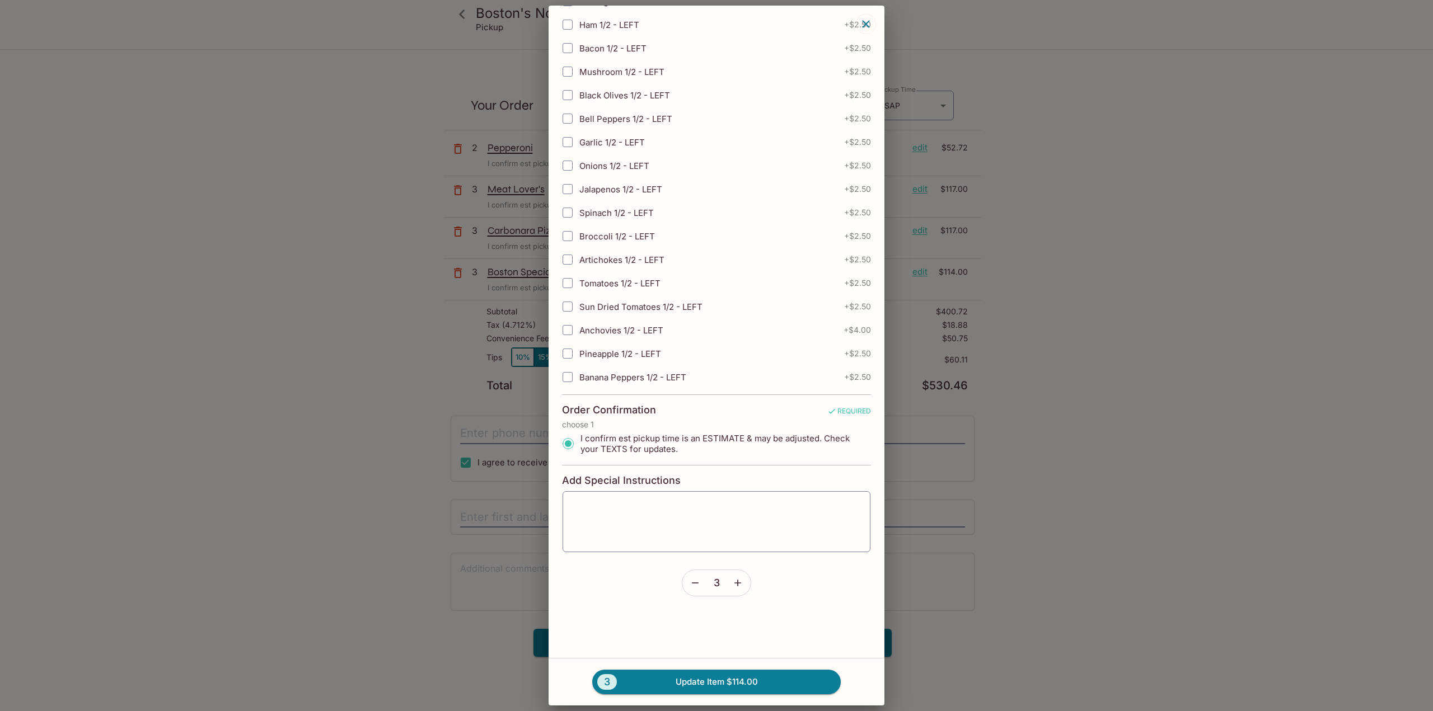
click at [692, 583] on icon "button" at bounding box center [695, 583] width 7 height 1
click at [726, 683] on button "2 Update Item $76.00" at bounding box center [716, 682] width 248 height 25
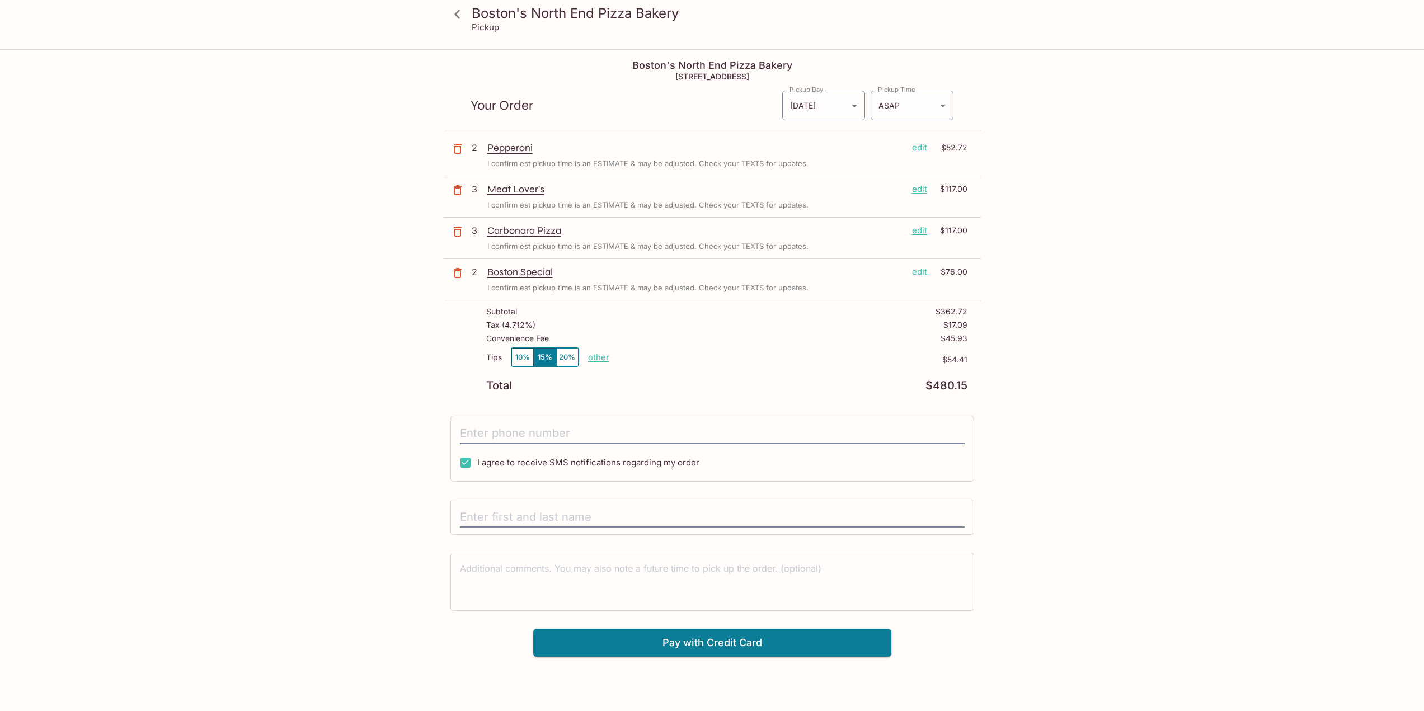
click at [921, 270] on p "edit" at bounding box center [919, 272] width 15 height 12
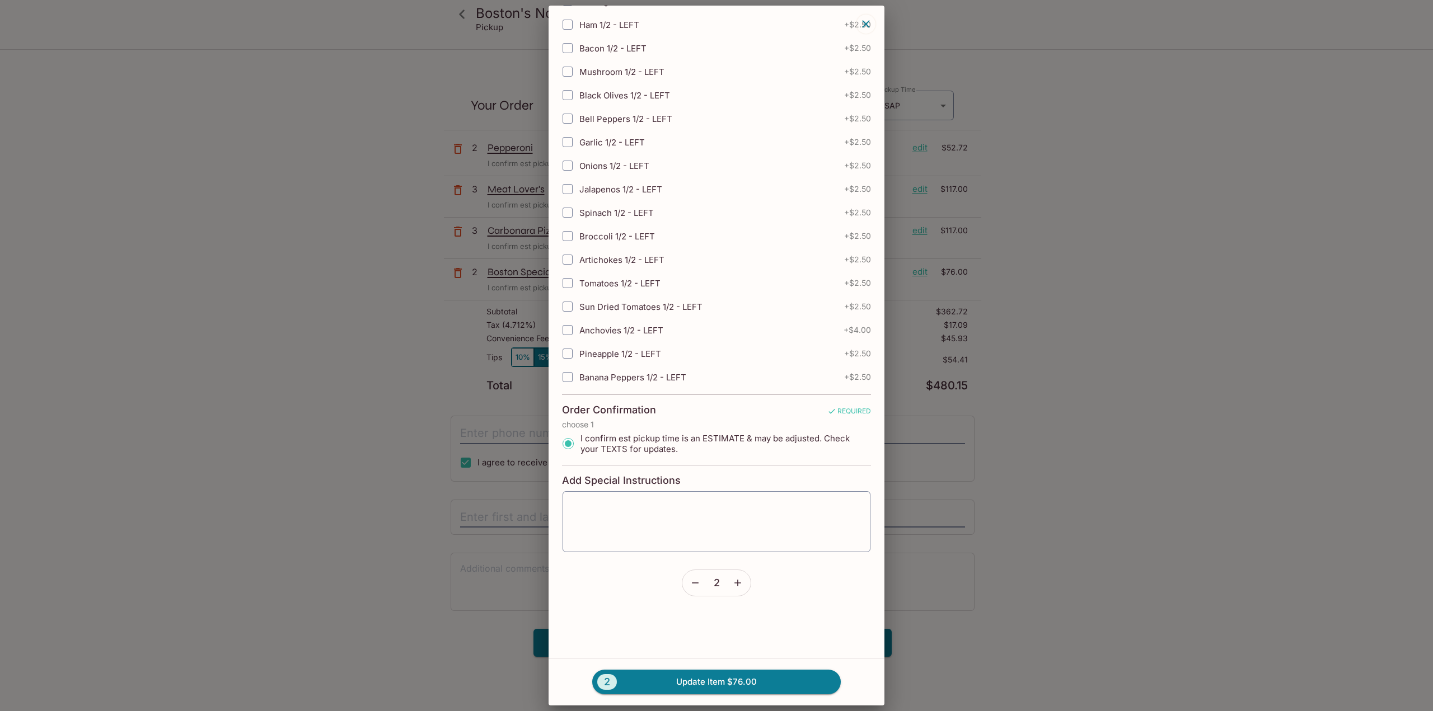
click at [734, 583] on icon "button" at bounding box center [737, 583] width 7 height 7
click at [725, 681] on button "3 Update Item $114.00" at bounding box center [716, 682] width 248 height 25
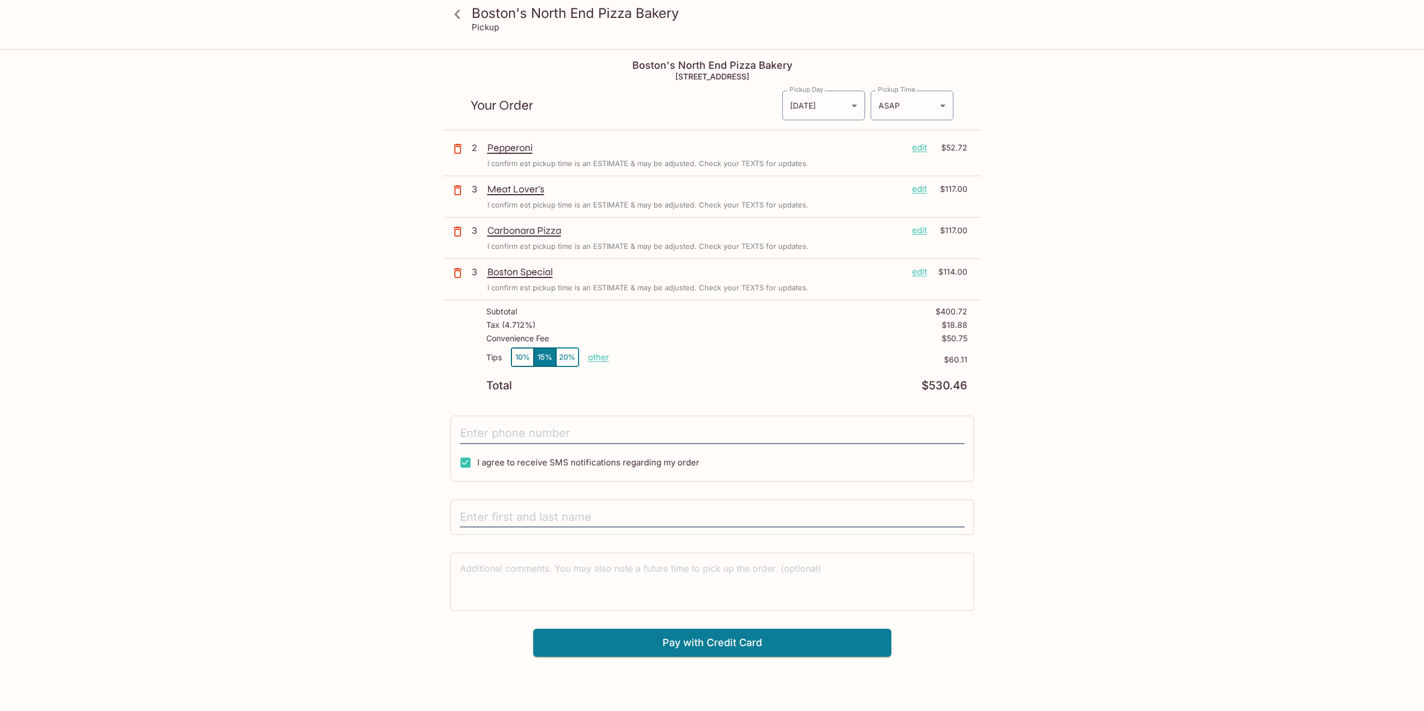
click at [594, 355] on p "other" at bounding box center [598, 357] width 21 height 11
drag, startPoint x: 664, startPoint y: 356, endPoint x: 922, endPoint y: 353, distance: 257.5
click at [922, 353] on div "Tips 10% 15% 20% Done 60.11 $60.11" at bounding box center [726, 364] width 481 height 33
type input "0.00"
click at [790, 359] on p "$60.11" at bounding box center [826, 359] width 281 height 9
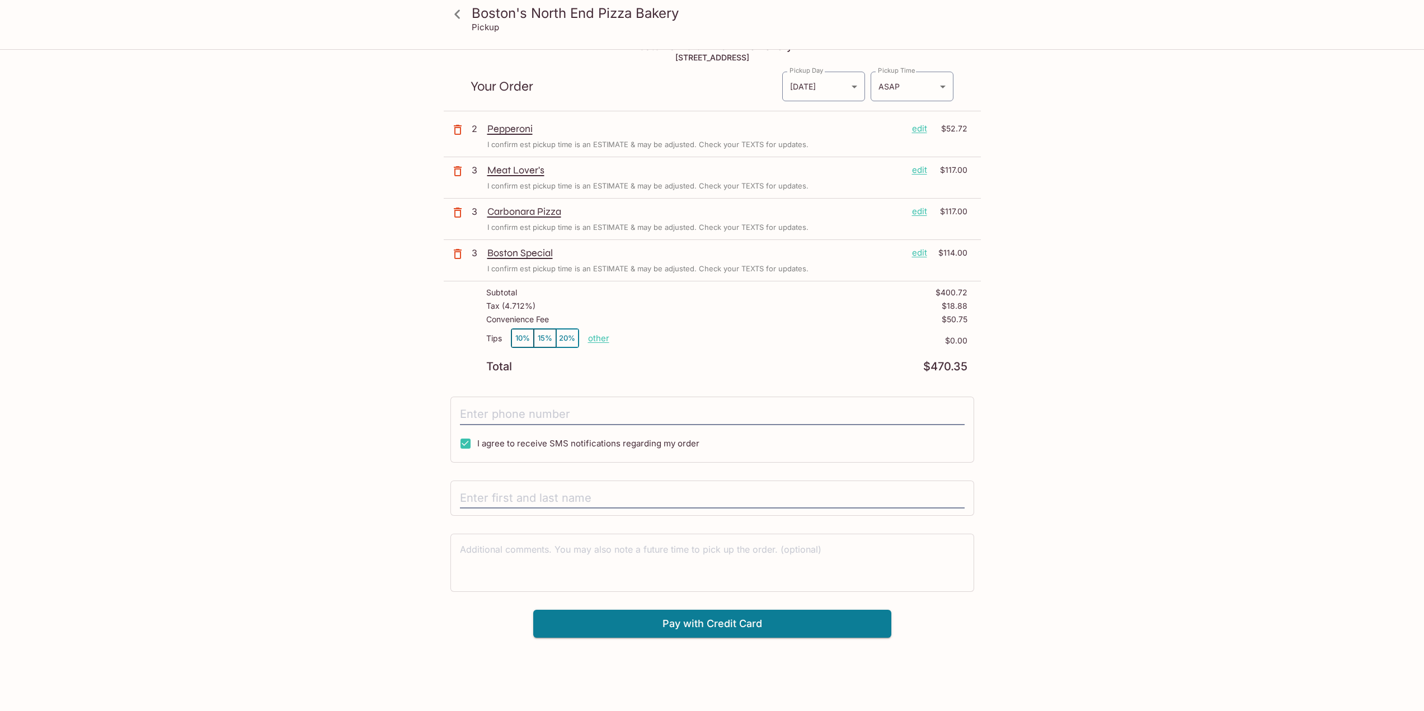
scroll to position [0, 0]
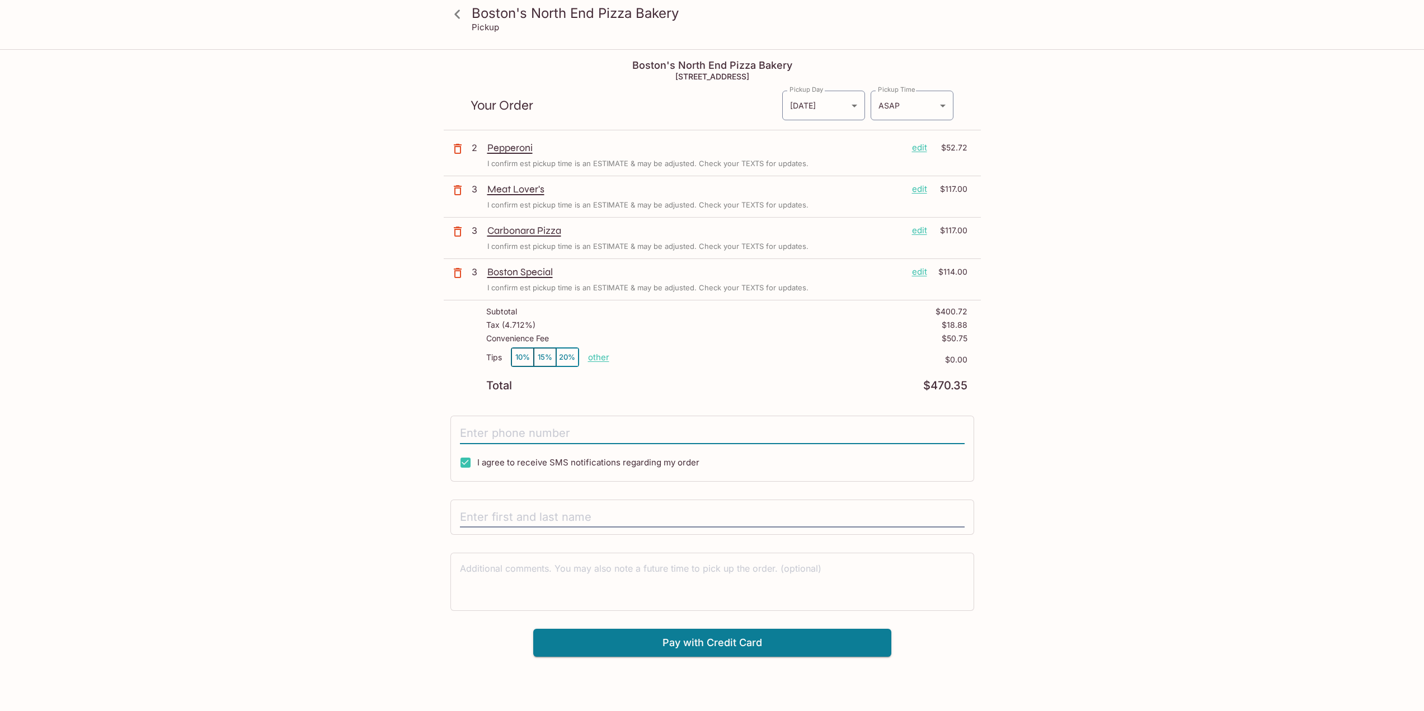
click at [516, 429] on input "tel" at bounding box center [712, 433] width 505 height 21
type input "(210) 439-9293"
click at [711, 506] on div at bounding box center [712, 518] width 524 height 36
click at [706, 520] on input "text" at bounding box center [712, 517] width 505 height 21
type input "Avery Horton"
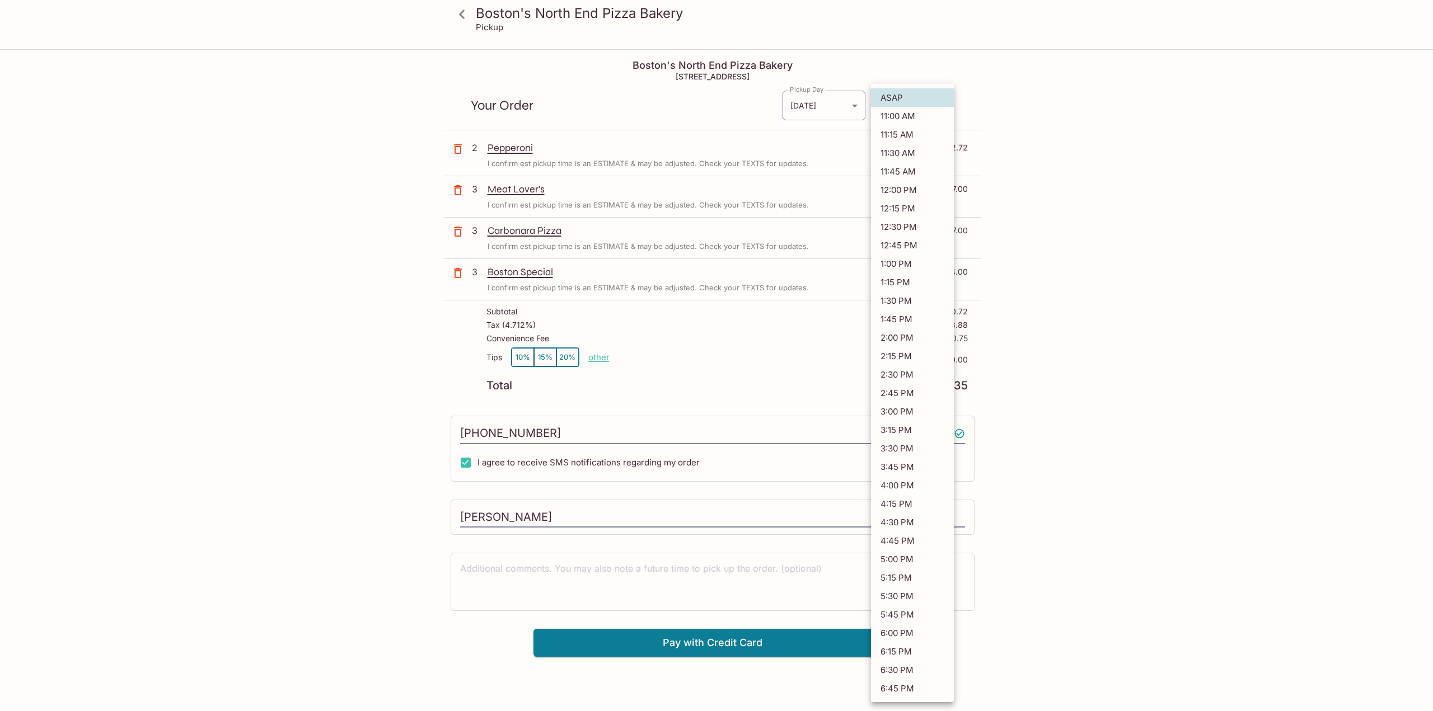
click at [936, 97] on body "Boston's North End Pizza Bakery Pickup Boston's North End Pizza Bakery 98-302 K…" at bounding box center [716, 405] width 1433 height 711
drag, startPoint x: 908, startPoint y: 119, endPoint x: 908, endPoint y: 126, distance: 7.9
click at [909, 120] on li "11:00 AM" at bounding box center [912, 116] width 83 height 18
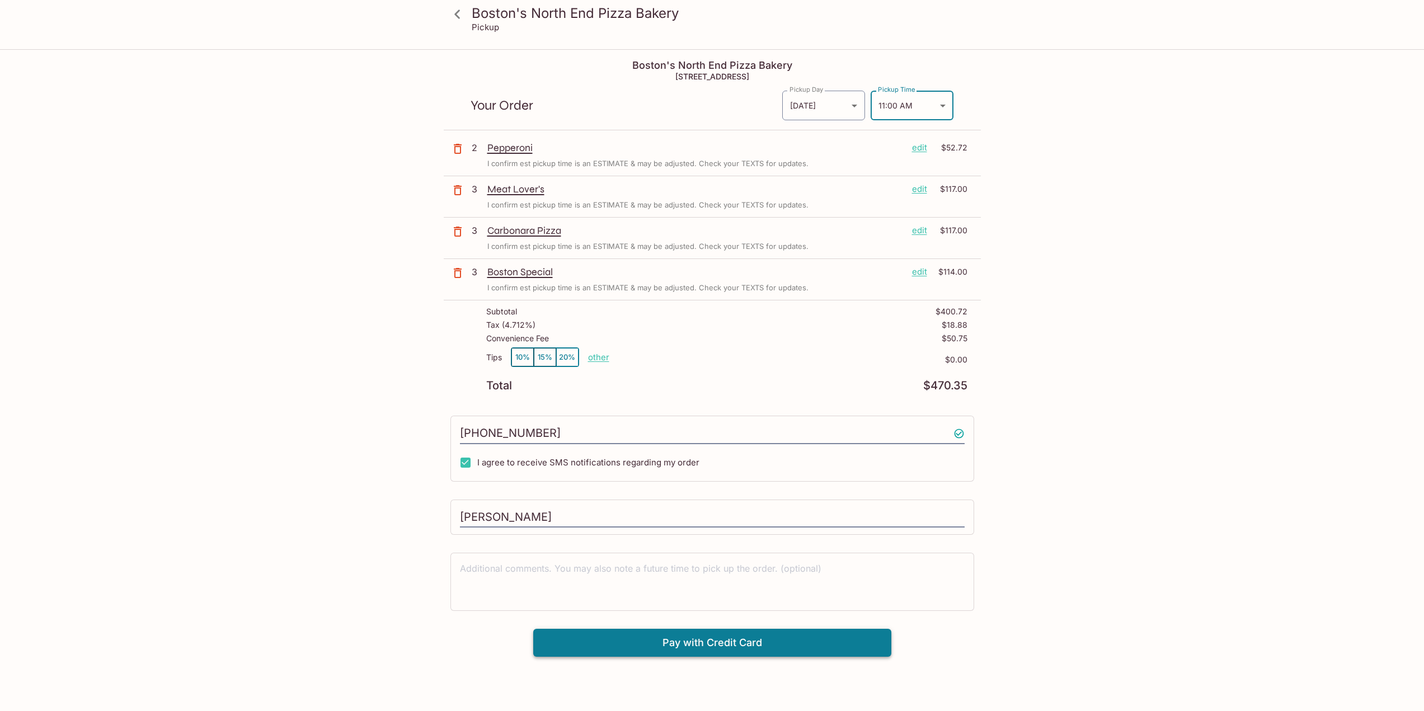
click at [799, 646] on button "Pay with Credit Card" at bounding box center [712, 643] width 358 height 28
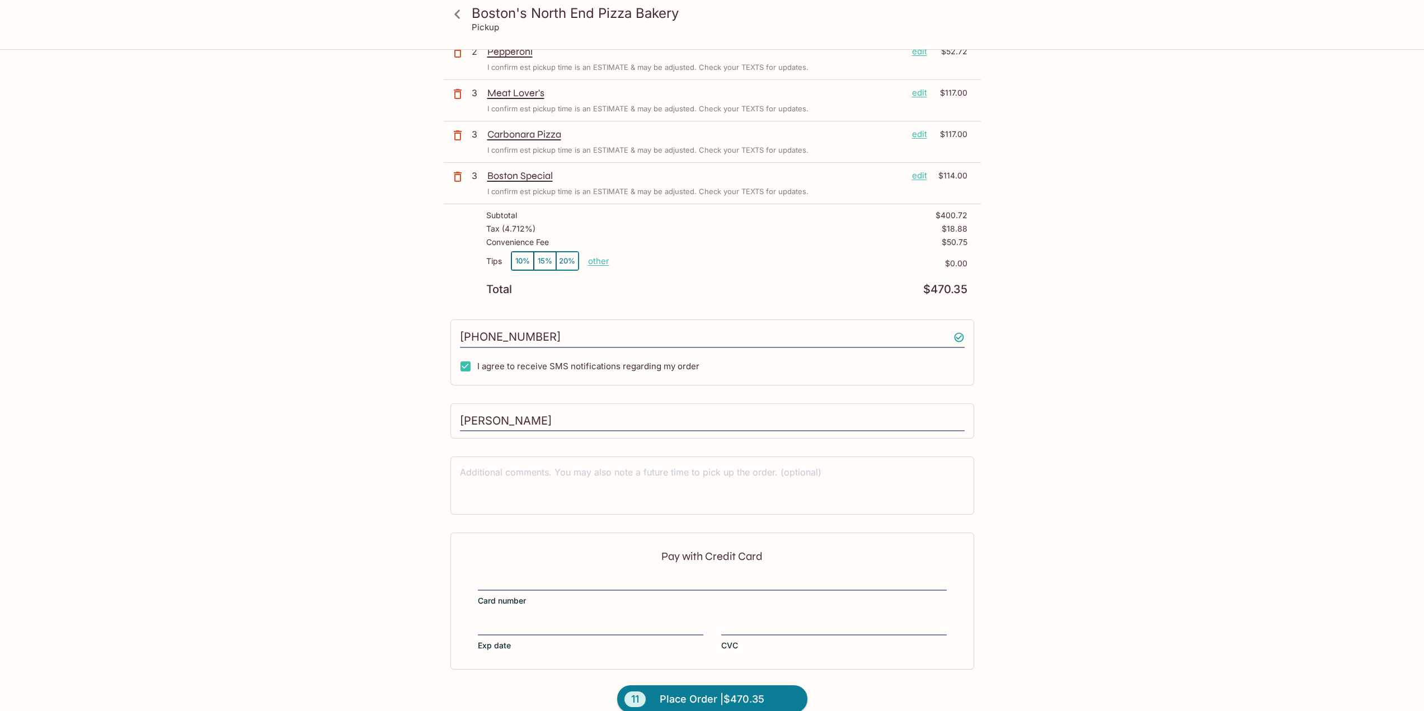
scroll to position [114, 0]
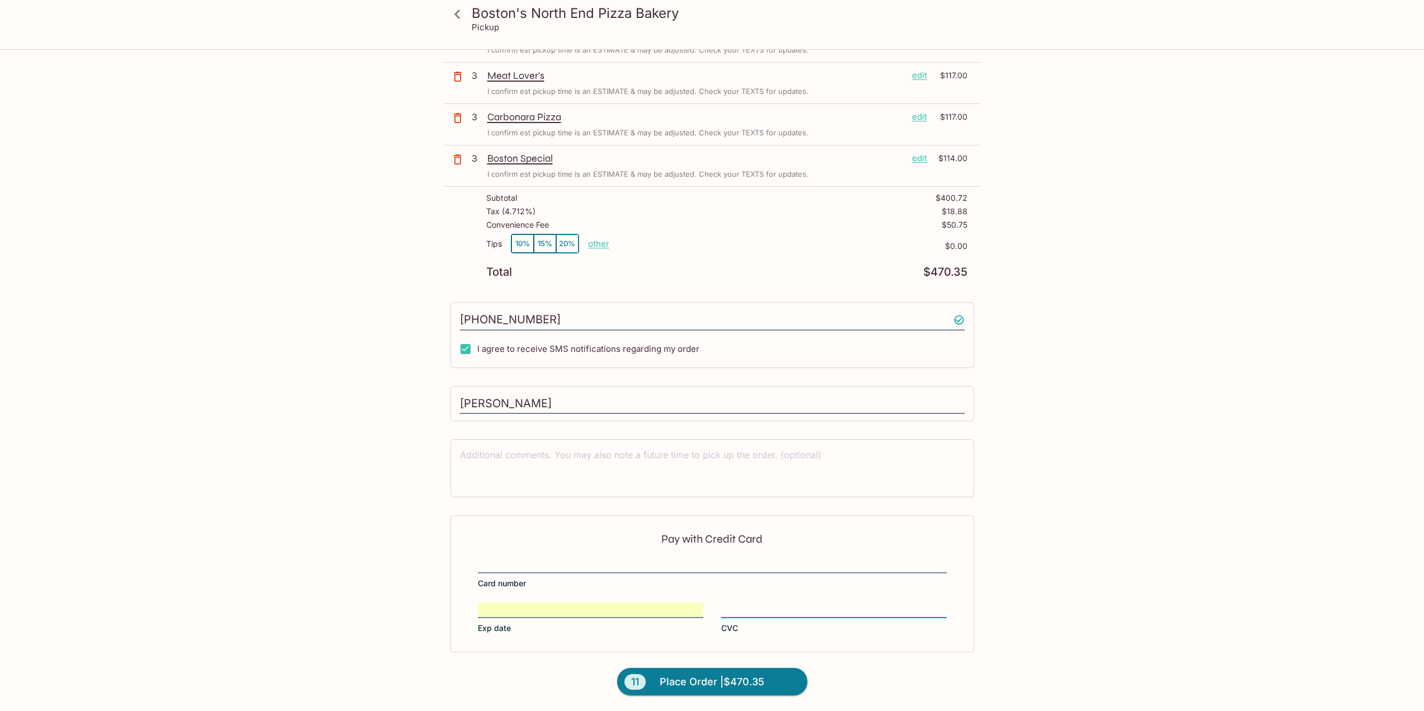
click at [812, 598] on div "Pay with Credit Card Card number Exp date CVC" at bounding box center [712, 583] width 524 height 137
click at [707, 684] on span "Place Order | $470.35" at bounding box center [712, 682] width 105 height 18
click at [566, 602] on div "Pay with Credit Card Card number Exp date CVC" at bounding box center [712, 583] width 524 height 137
click at [593, 445] on div "x" at bounding box center [712, 468] width 524 height 58
click at [602, 396] on input "Avery Horton" at bounding box center [712, 403] width 505 height 21
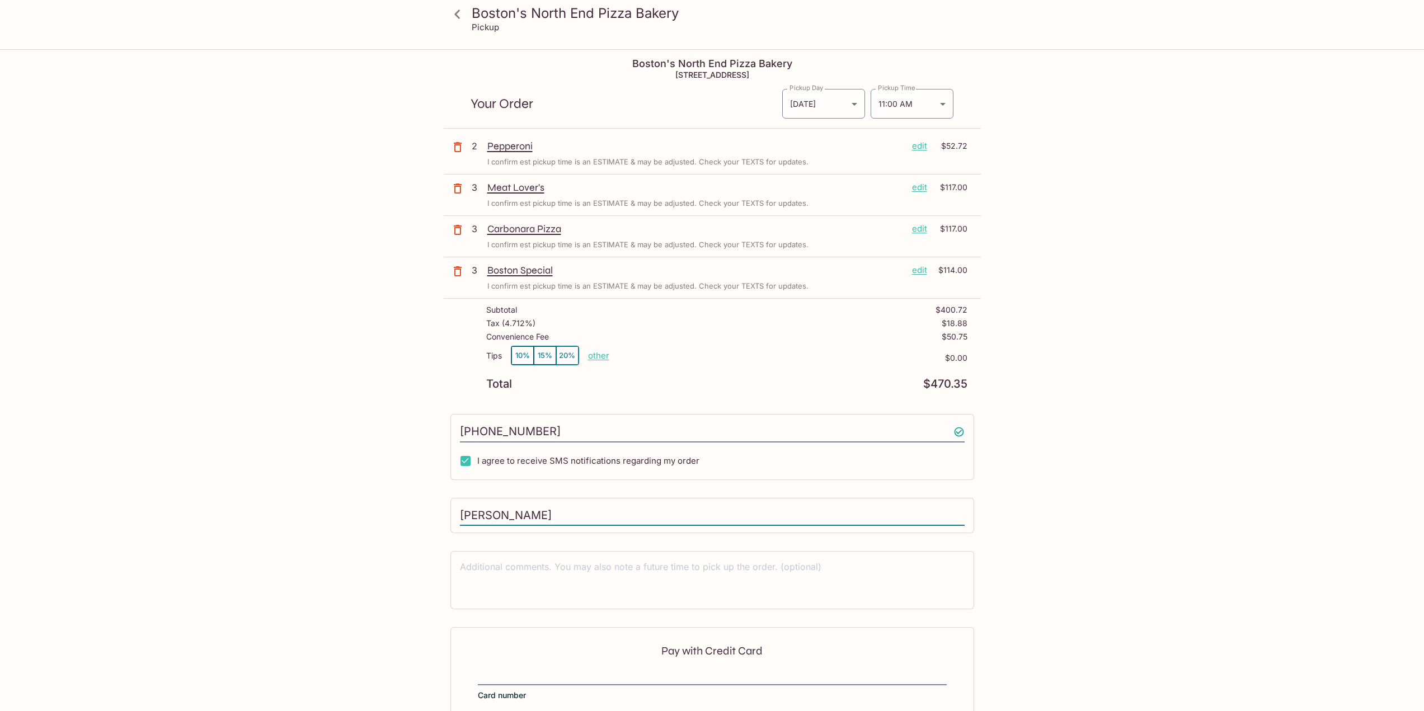
scroll to position [0, 0]
click at [904, 104] on body "Boston's North End Pizza Bakery Pickup Boston's North End Pizza Bakery 98-302 K…" at bounding box center [712, 405] width 1424 height 711
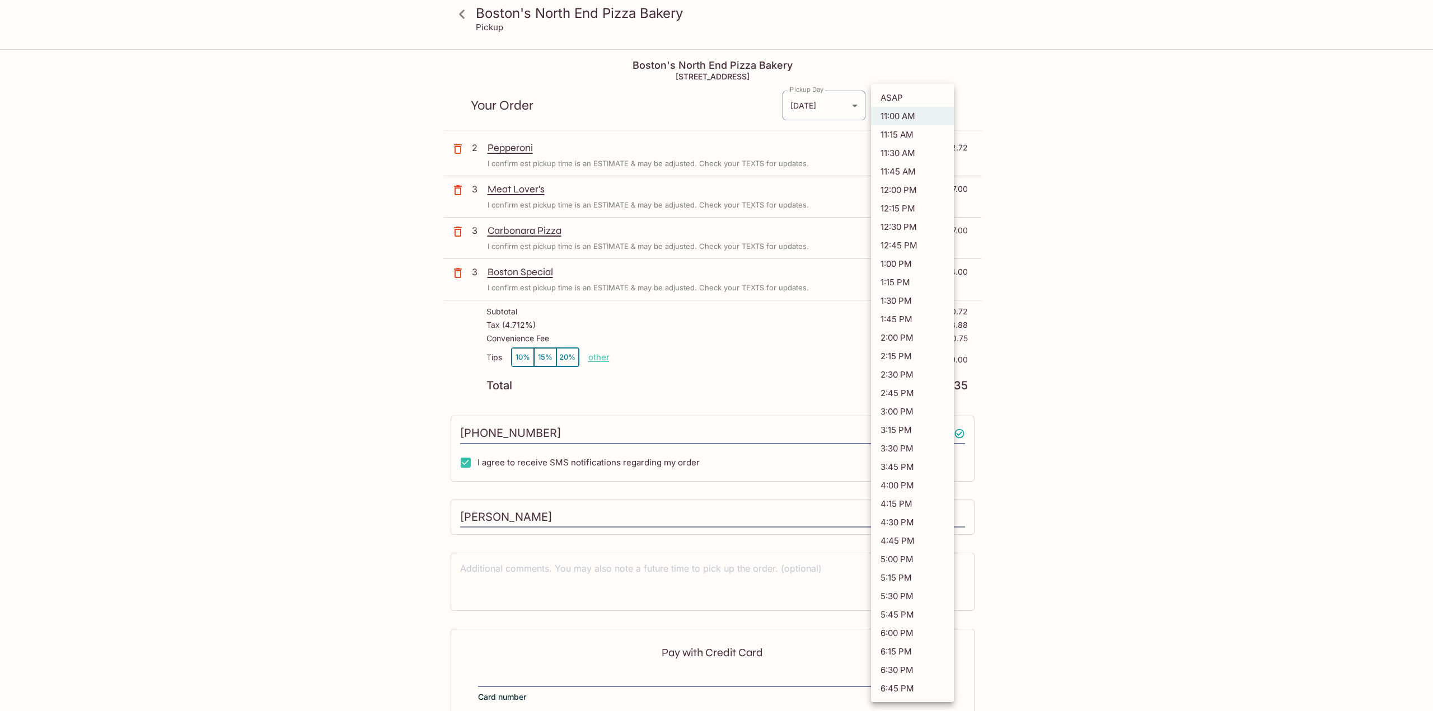
click at [907, 99] on li "ASAP" at bounding box center [912, 97] width 83 height 18
type input "ASAP"
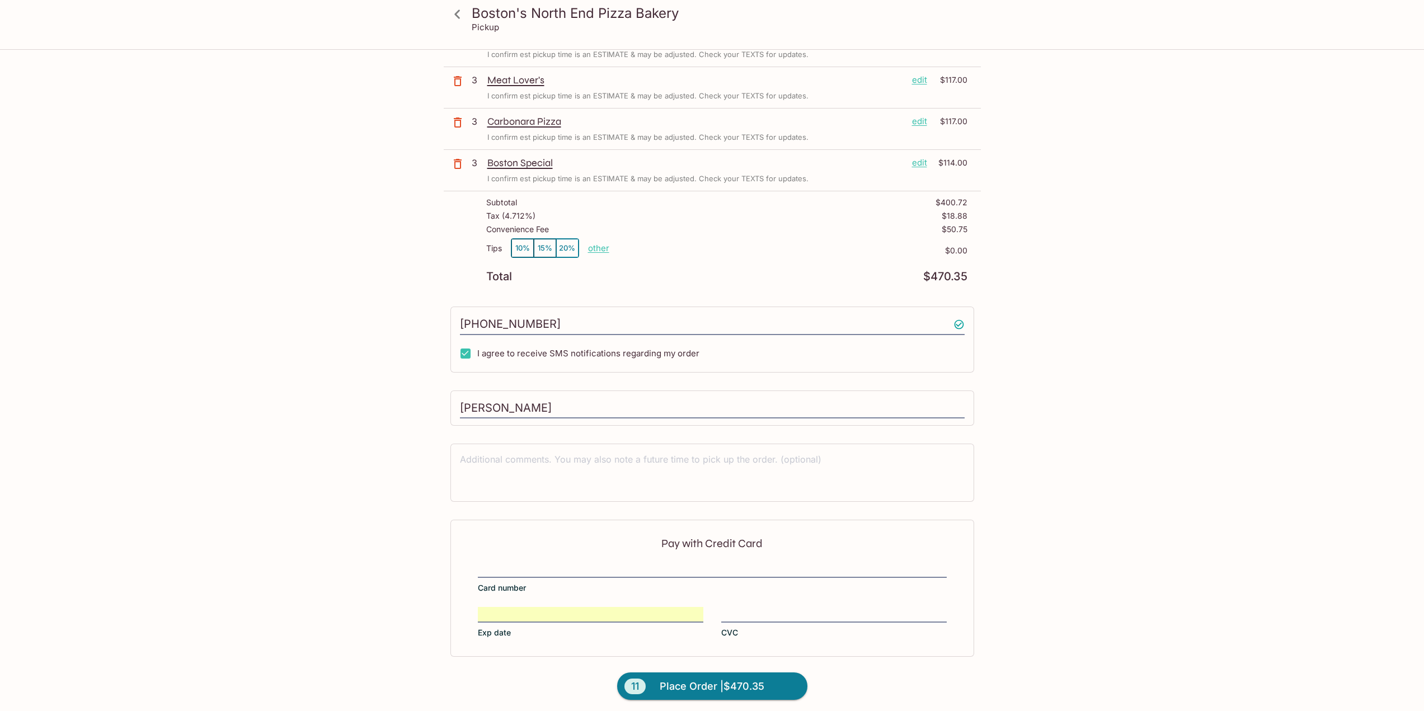
scroll to position [114, 0]
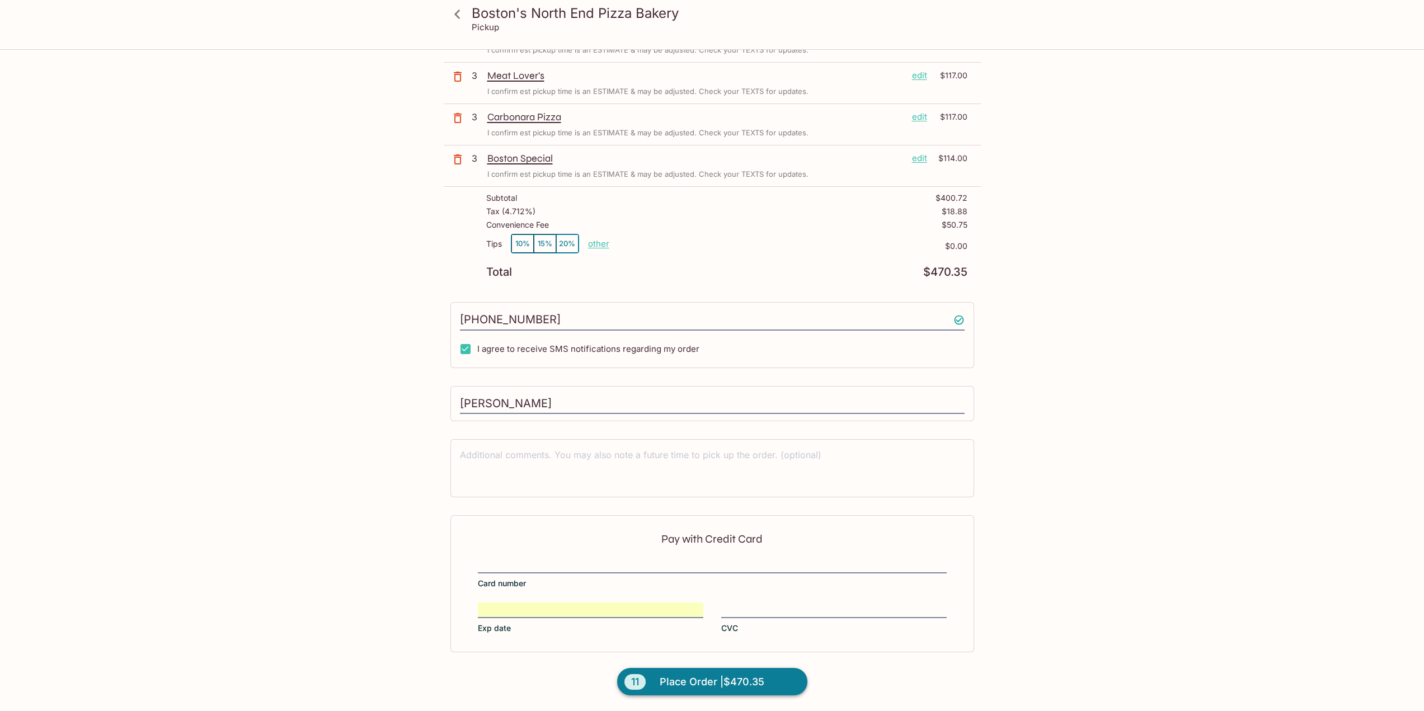
click at [698, 681] on span "Place Order | $470.35" at bounding box center [712, 682] width 105 height 18
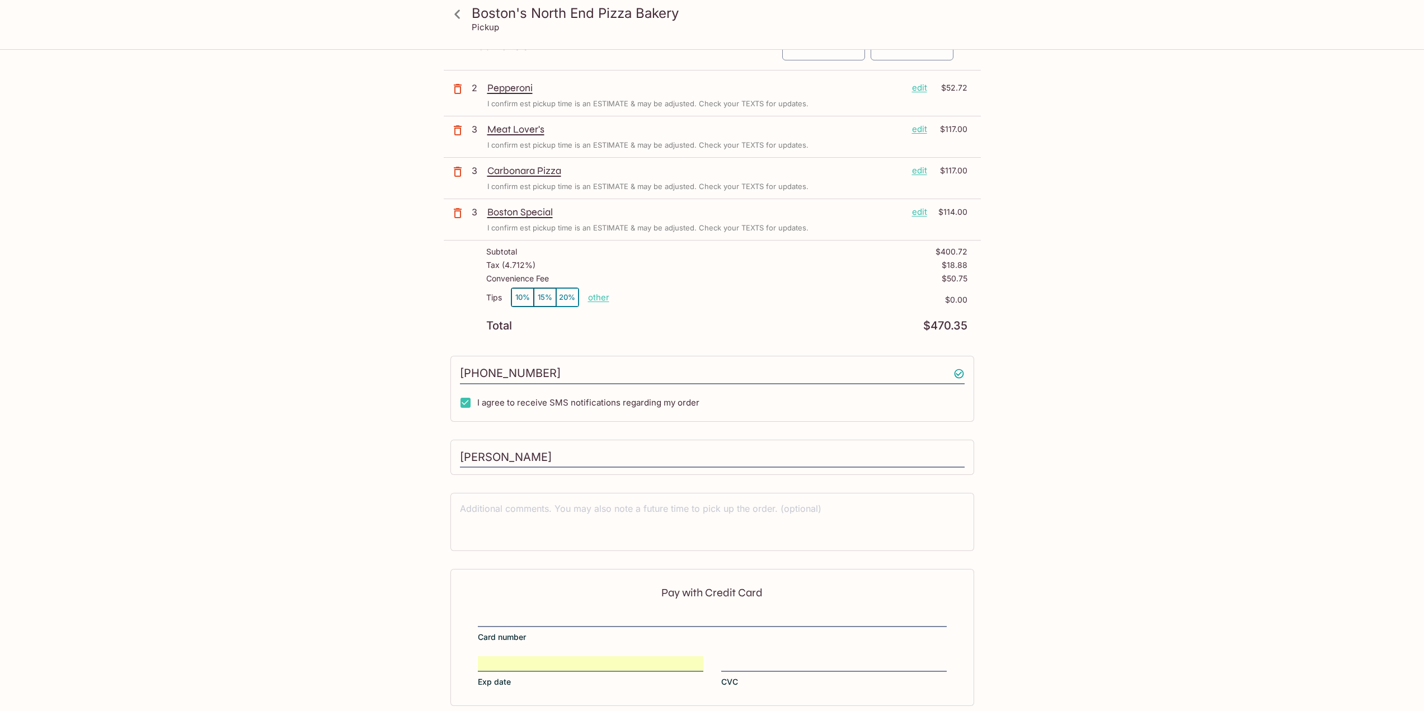
scroll to position [0, 0]
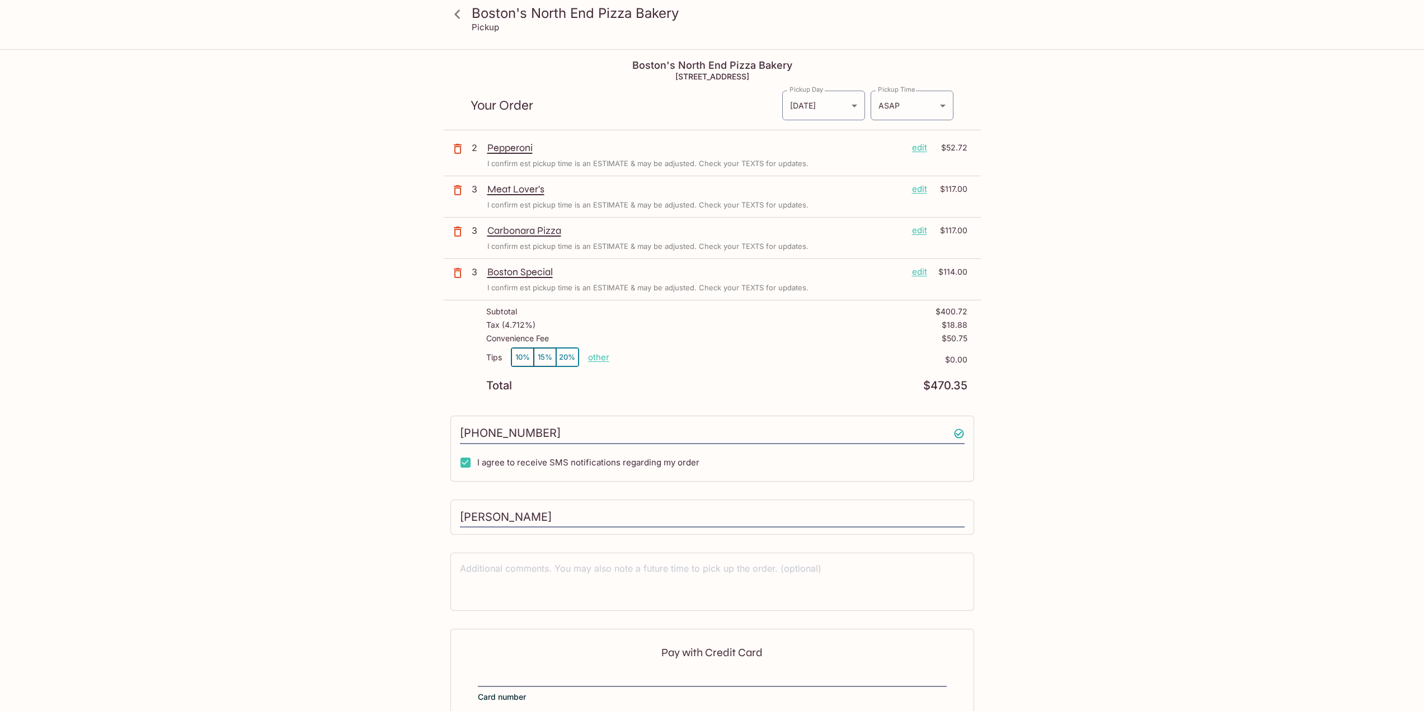
click at [687, 353] on div "Tips 10% 15% 20% other $0.00" at bounding box center [726, 364] width 481 height 33
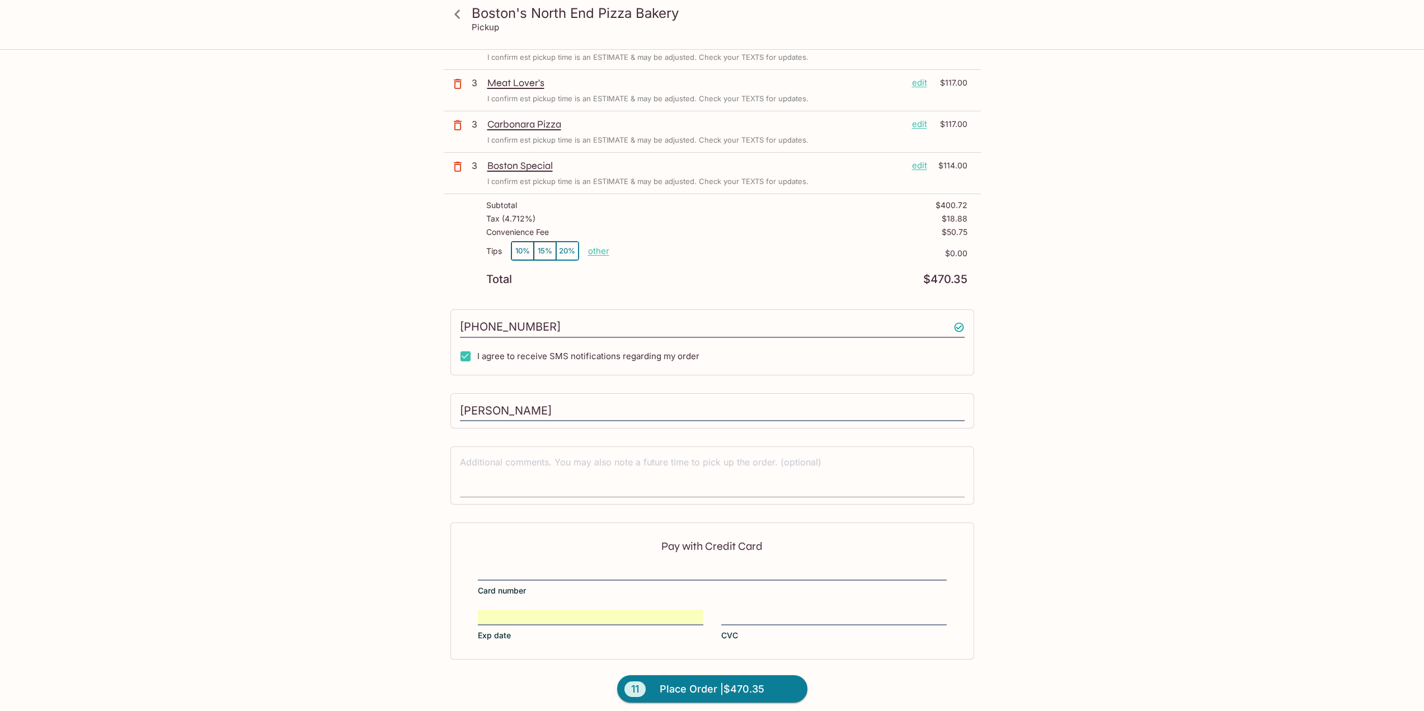
scroll to position [114, 0]
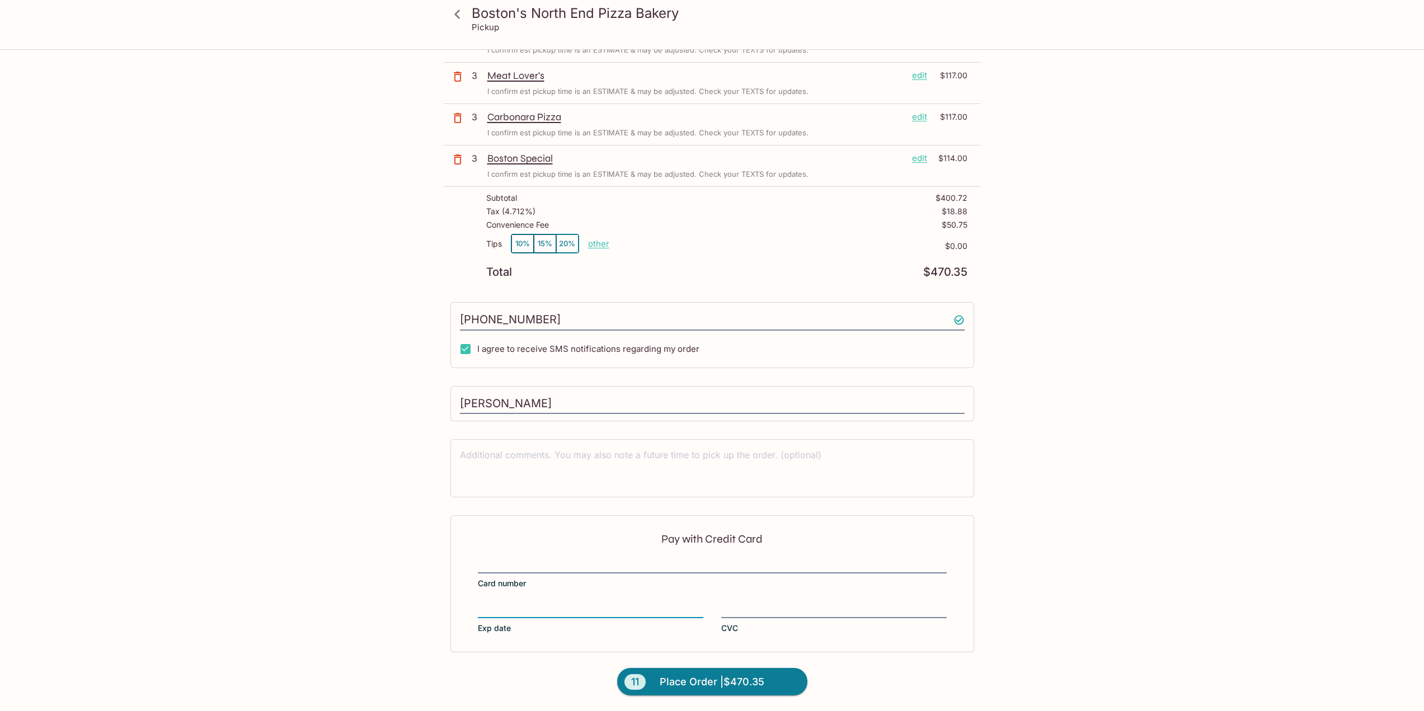
click at [440, 302] on div "Boston's North End Pizza Bakery Pickup Boston's North End Pizza Bakery 98-302 K…" at bounding box center [712, 324] width 716 height 774
click at [702, 683] on span "Place Order | $470.35" at bounding box center [712, 682] width 105 height 18
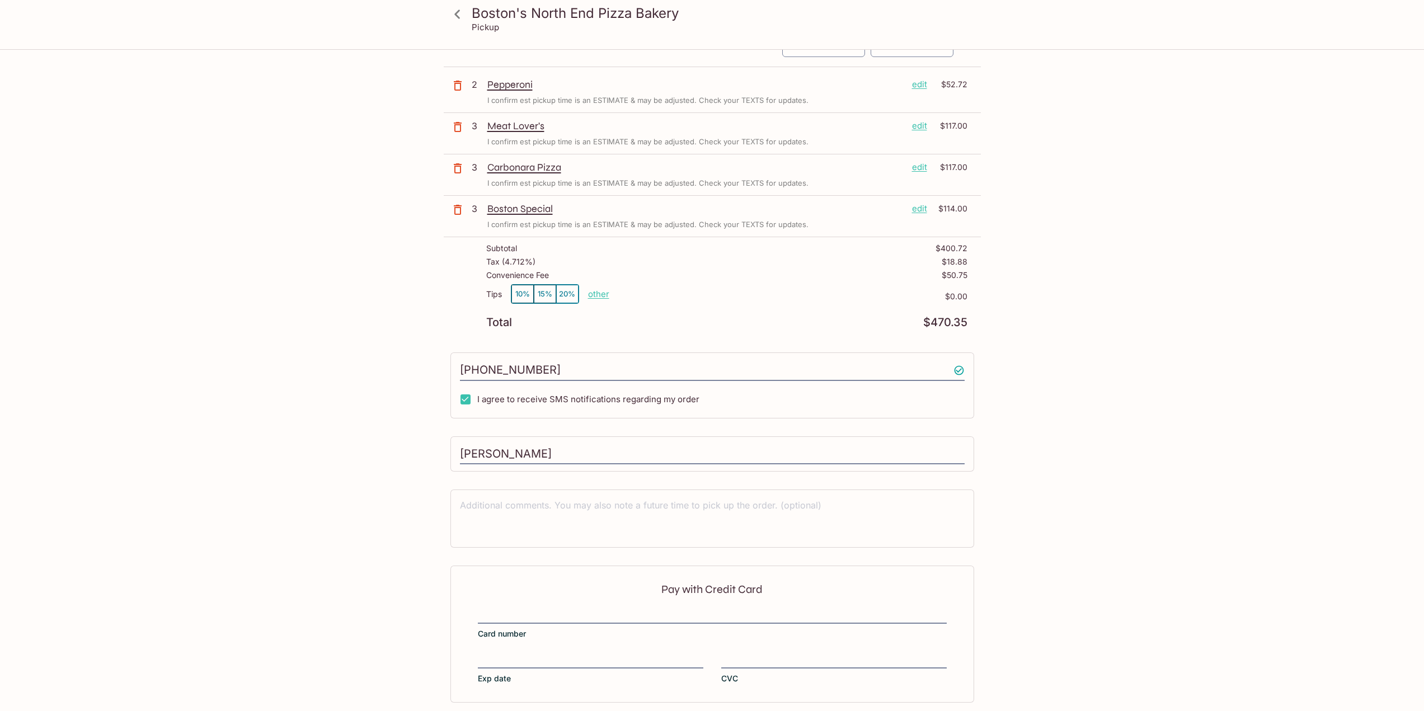
scroll to position [0, 0]
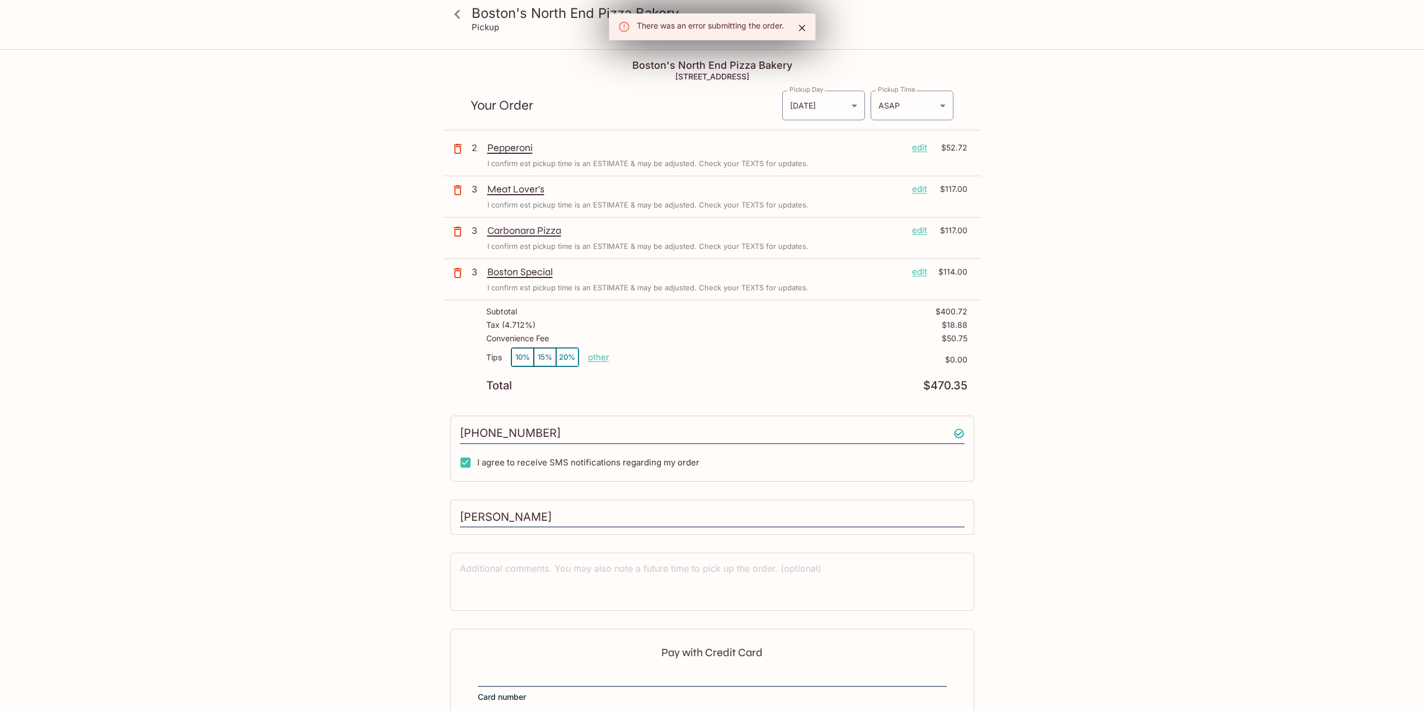
click at [805, 27] on icon "Close" at bounding box center [801, 27] width 11 height 11
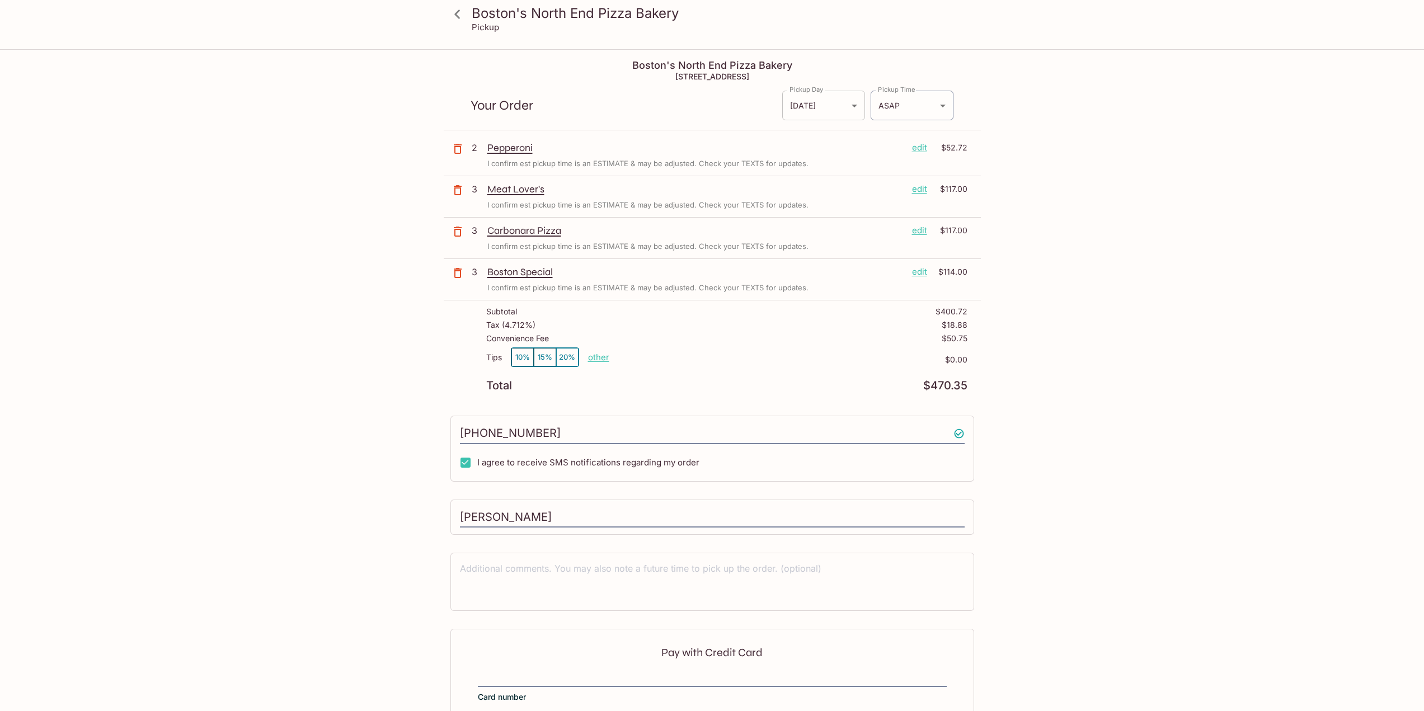
click at [839, 102] on body "Boston's North End Pizza Bakery Pickup Boston's North End Pizza Bakery 98-302 K…" at bounding box center [712, 405] width 1424 height 711
click at [839, 102] on div at bounding box center [716, 355] width 1433 height 711
click at [537, 495] on div "Boston's North End Pizza Bakery 98-302 Kamehameha Hwy, Aiea, HI 96701 Your Orde…" at bounding box center [712, 437] width 537 height 774
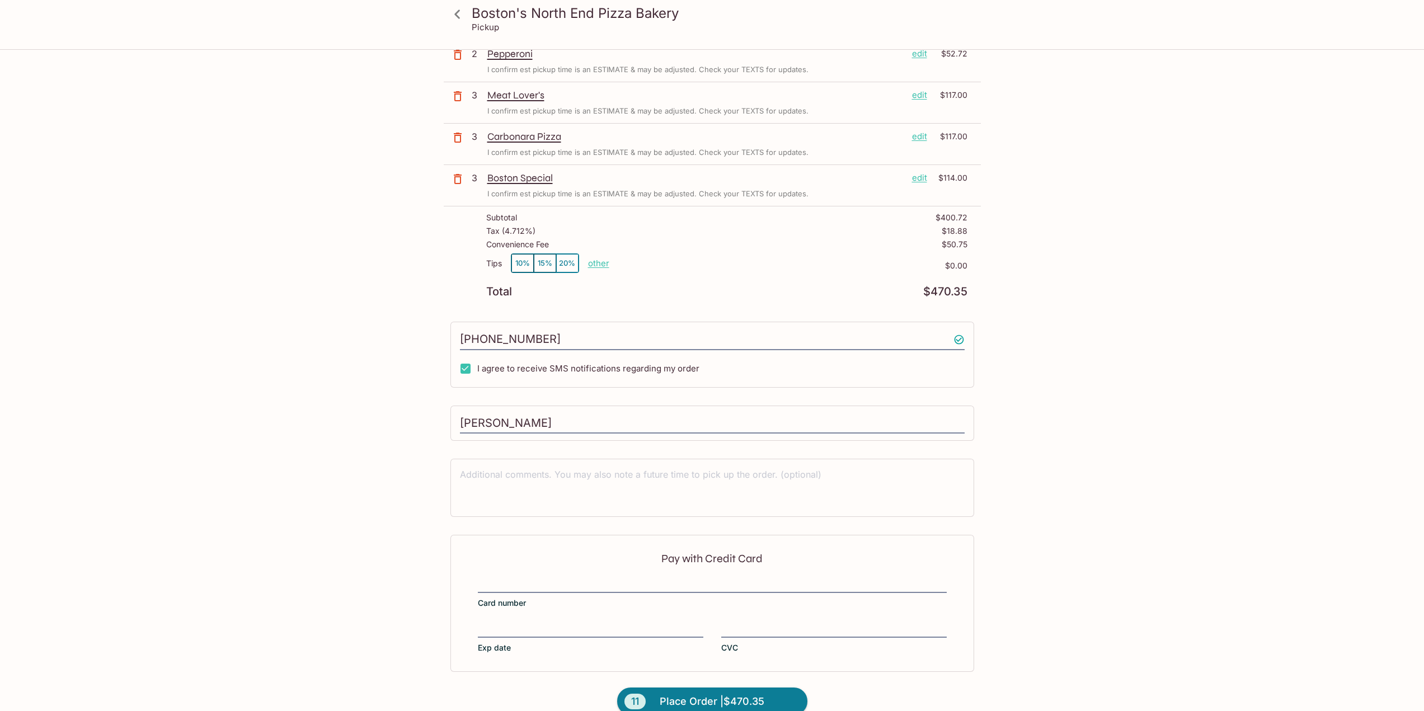
scroll to position [114, 0]
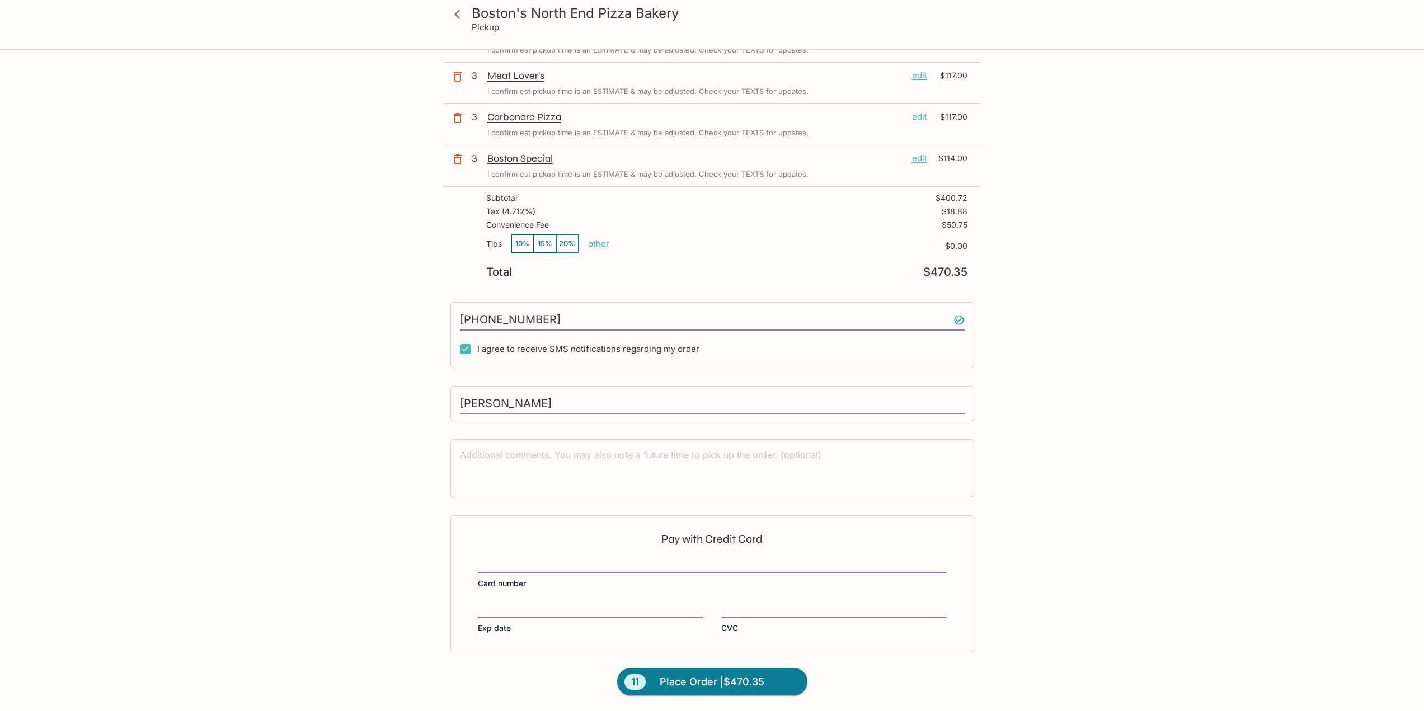
click at [605, 557] on div "Pay with Credit Card Card number Exp date CVC" at bounding box center [712, 583] width 524 height 137
click at [415, 496] on div "Boston's North End Pizza Bakery Pickup Boston's North End Pizza Bakery 98-302 K…" at bounding box center [712, 324] width 716 height 774
click at [764, 620] on label "CVC" at bounding box center [834, 618] width 226 height 31
click at [764, 604] on input "CVC" at bounding box center [834, 603] width 226 height 1
click at [1070, 421] on div "Boston's North End Pizza Bakery Pickup Boston's North End Pizza Bakery 98-302 K…" at bounding box center [712, 324] width 716 height 774
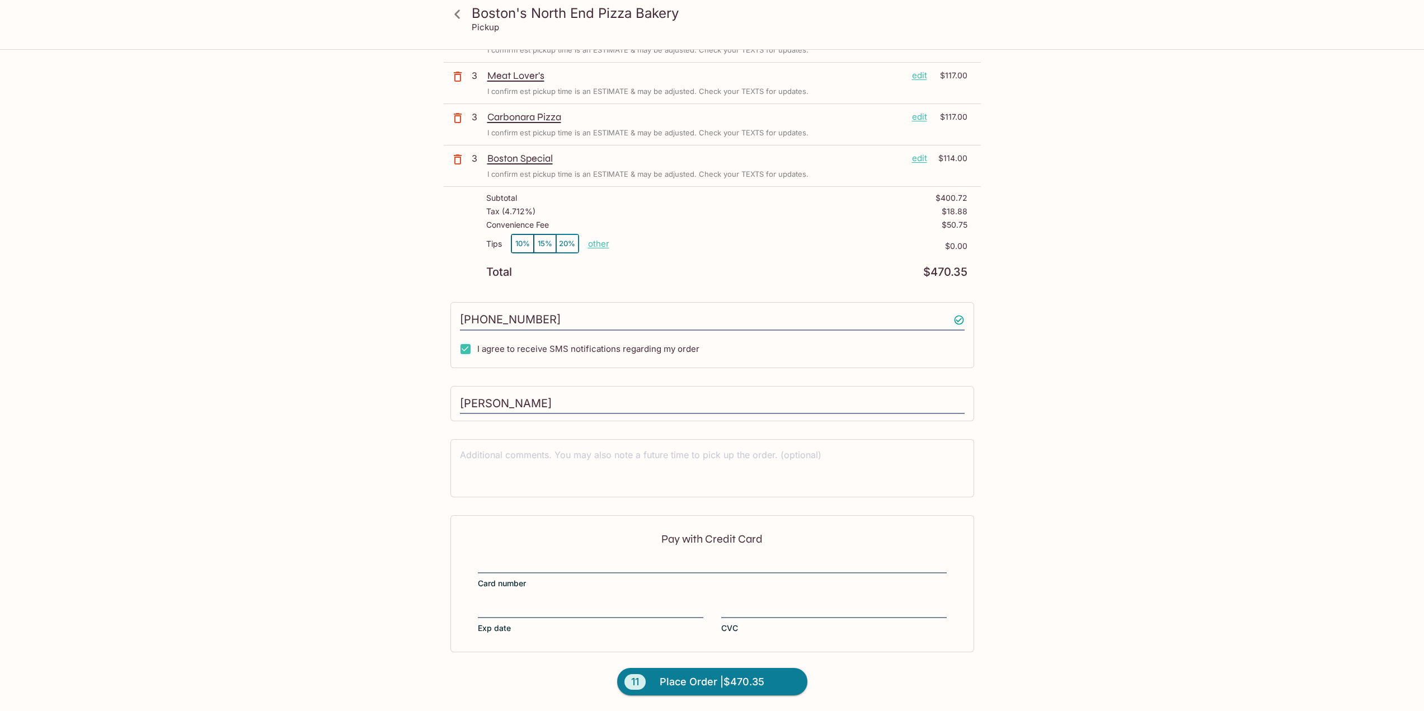
click at [594, 241] on p "other" at bounding box center [598, 243] width 21 height 11
drag, startPoint x: 656, startPoint y: 245, endPoint x: 735, endPoint y: 241, distance: 79.0
click at [735, 241] on div "Tips 10% 15% 20% Done 0.00 $0.00" at bounding box center [726, 250] width 481 height 33
click at [750, 229] on div "Convenience Fee $50.75" at bounding box center [726, 226] width 481 height 13
click at [597, 239] on p "other" at bounding box center [598, 243] width 21 height 11
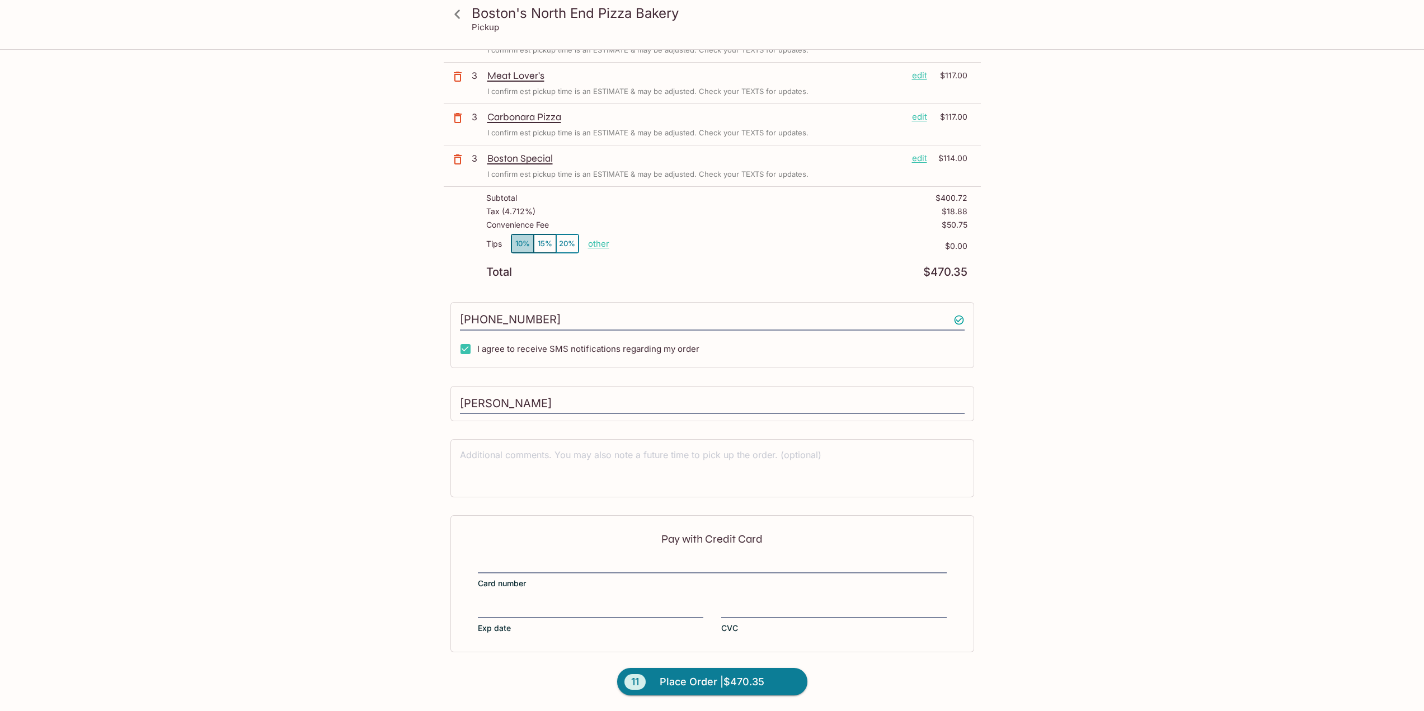
click at [523, 242] on button "10%" at bounding box center [522, 243] width 22 height 18
click at [598, 242] on p "other" at bounding box center [598, 243] width 21 height 11
drag, startPoint x: 657, startPoint y: 240, endPoint x: 738, endPoint y: 242, distance: 80.6
click at [738, 242] on div "Tips 10% 15% 20% Done 40.07 $40.07" at bounding box center [726, 250] width 481 height 33
type input "0.00"
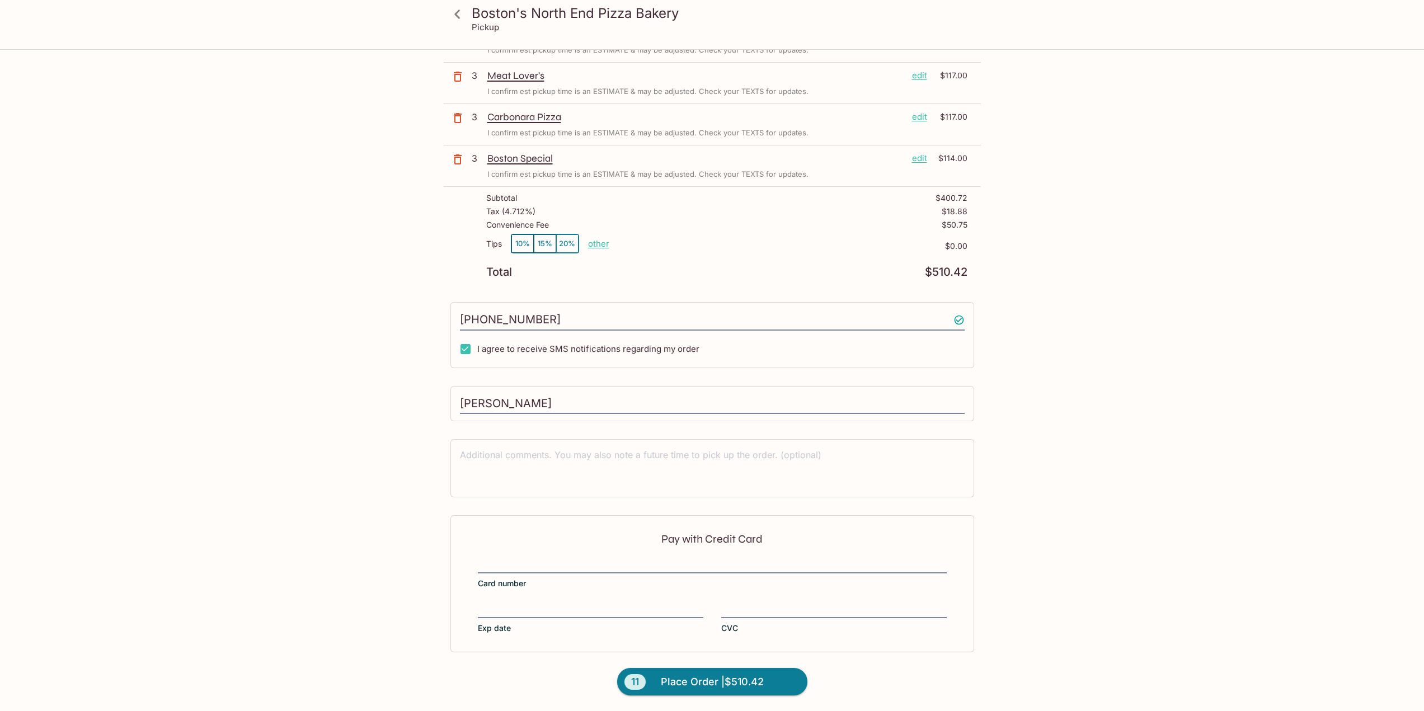
click at [743, 232] on div "Convenience Fee $50.75" at bounding box center [726, 226] width 481 height 13
click at [683, 280] on div "Subtotal $400.72 Tax ( 4.712% ) $18.88 Convenience Fee $50.75 Tips 10% 15% 20% …" at bounding box center [712, 235] width 537 height 97
click at [493, 274] on p "Total" at bounding box center [499, 272] width 26 height 11
click at [627, 321] on input "(210) 439-9293" at bounding box center [712, 319] width 505 height 21
drag, startPoint x: 619, startPoint y: 327, endPoint x: 385, endPoint y: 319, distance: 234.1
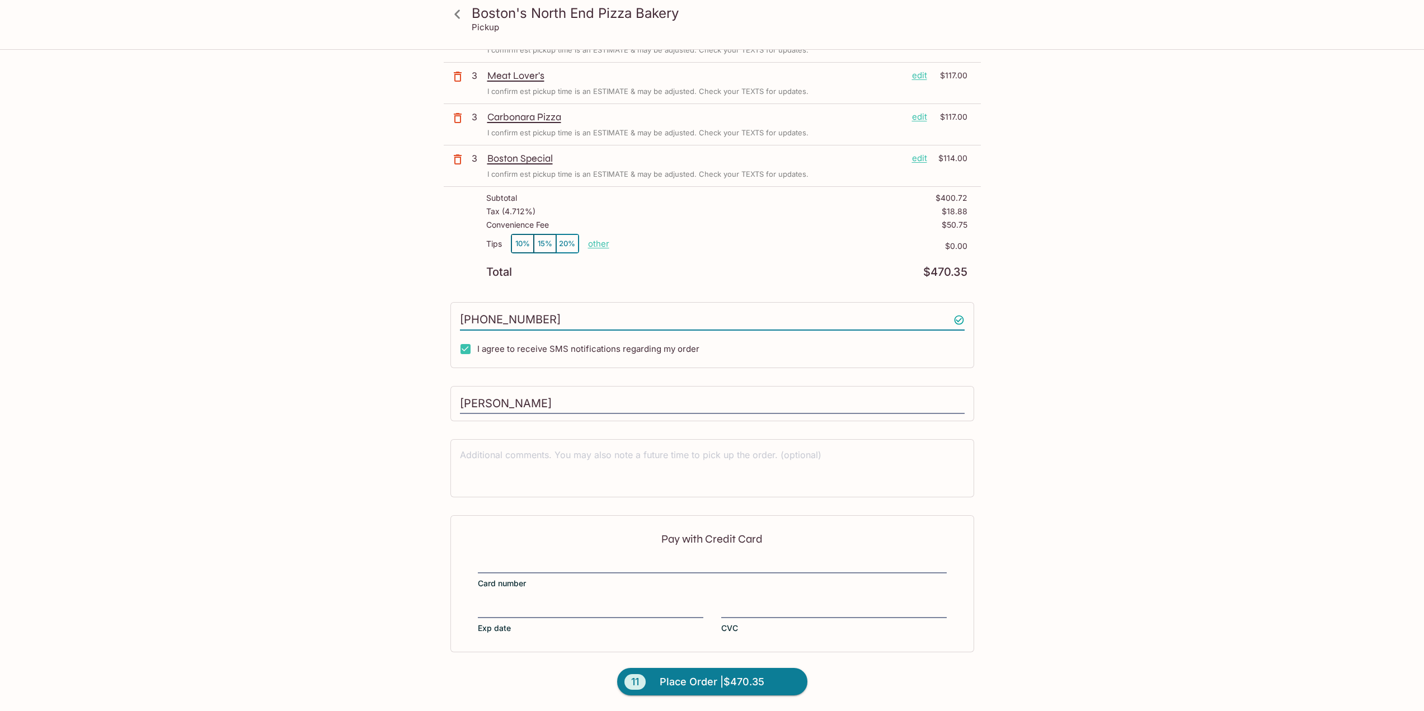
click at [385, 319] on div "Boston's North End Pizza Bakery Pickup Boston's North End Pizza Bakery 98-302 K…" at bounding box center [712, 324] width 716 height 774
click at [716, 686] on span "Place Order | $470.35" at bounding box center [712, 682] width 105 height 18
click at [637, 317] on input "(210) 439-9293" at bounding box center [712, 319] width 505 height 21
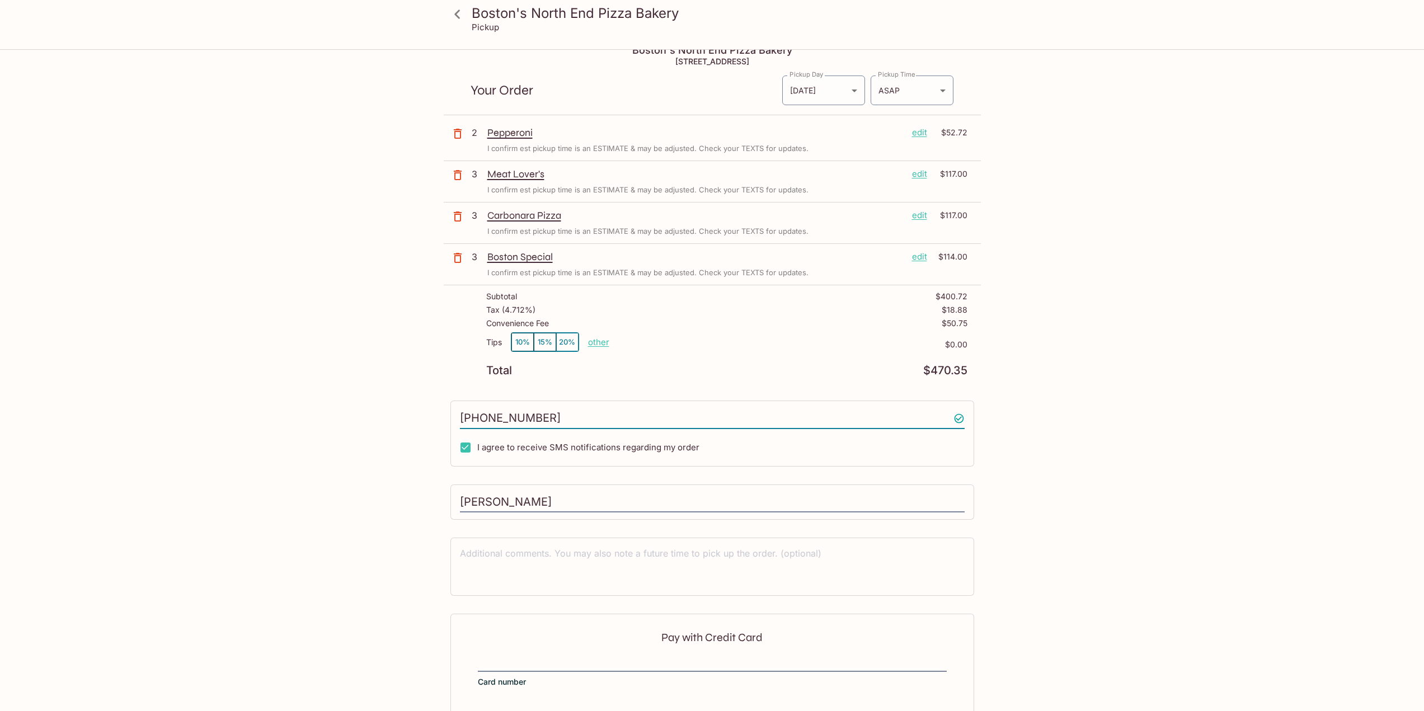
scroll to position [2, 0]
